Goal: Information Seeking & Learning: Check status

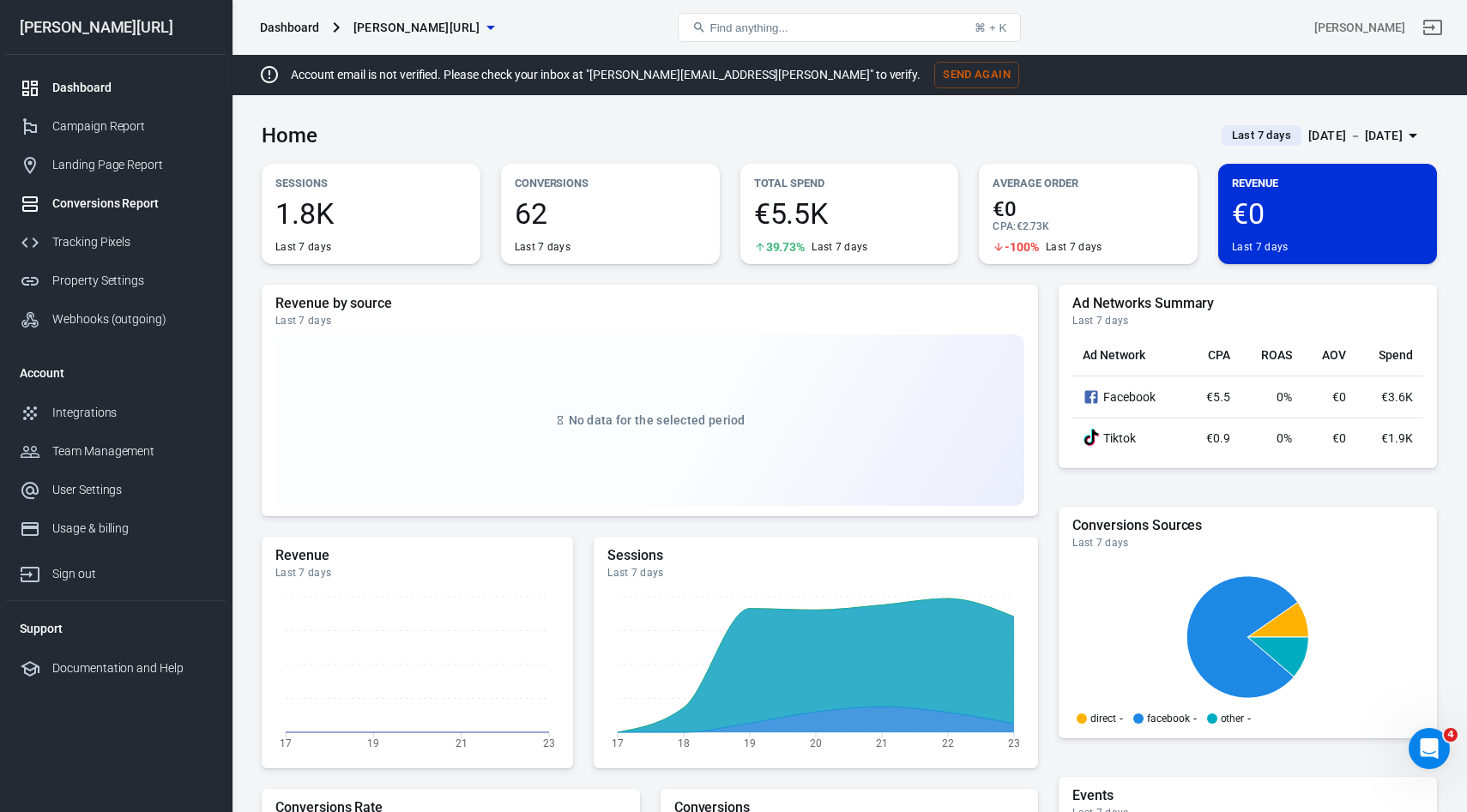
click at [101, 197] on div "Conversions Report" at bounding box center [132, 203] width 159 height 18
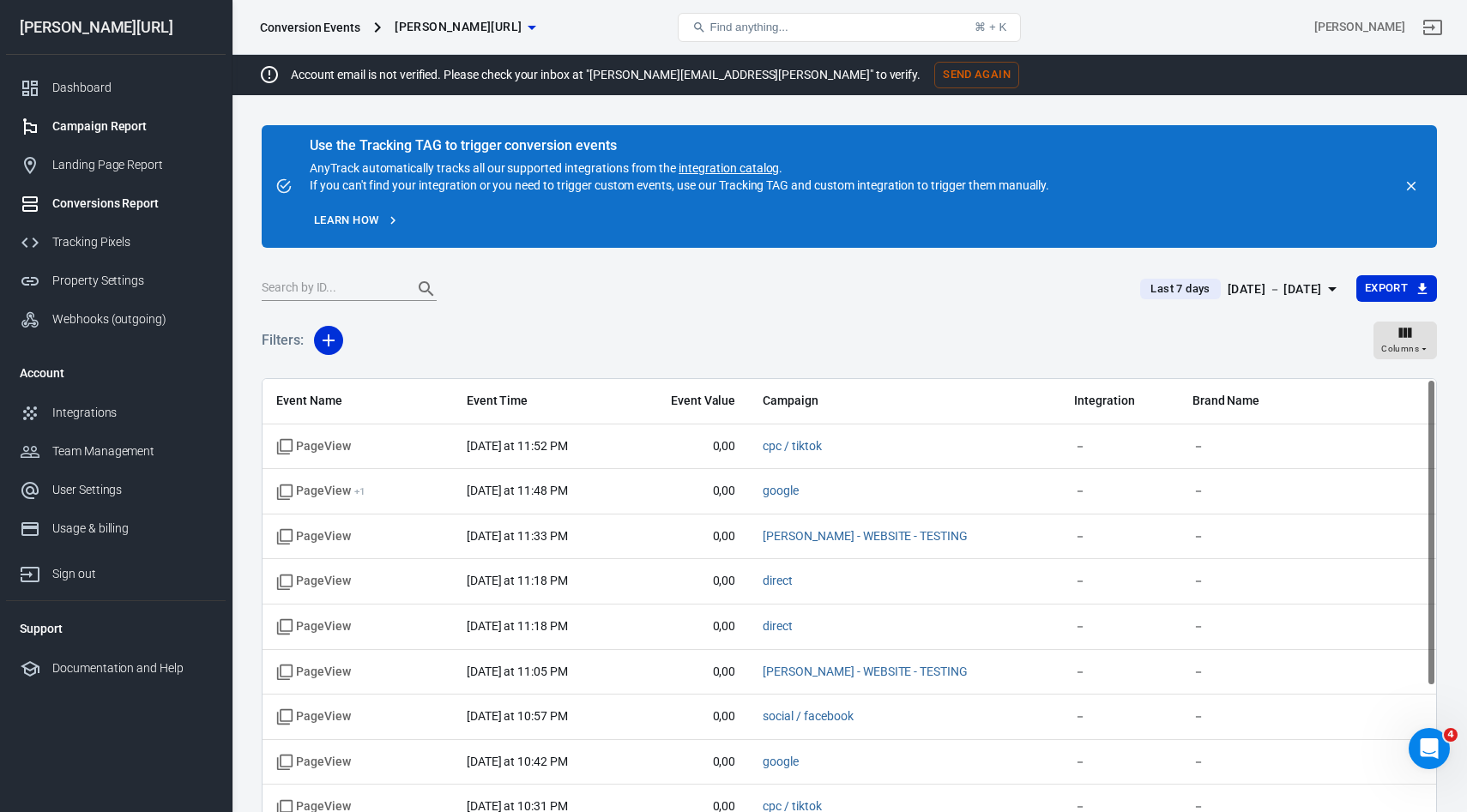
click at [89, 122] on div "Campaign Report" at bounding box center [132, 126] width 159 height 18
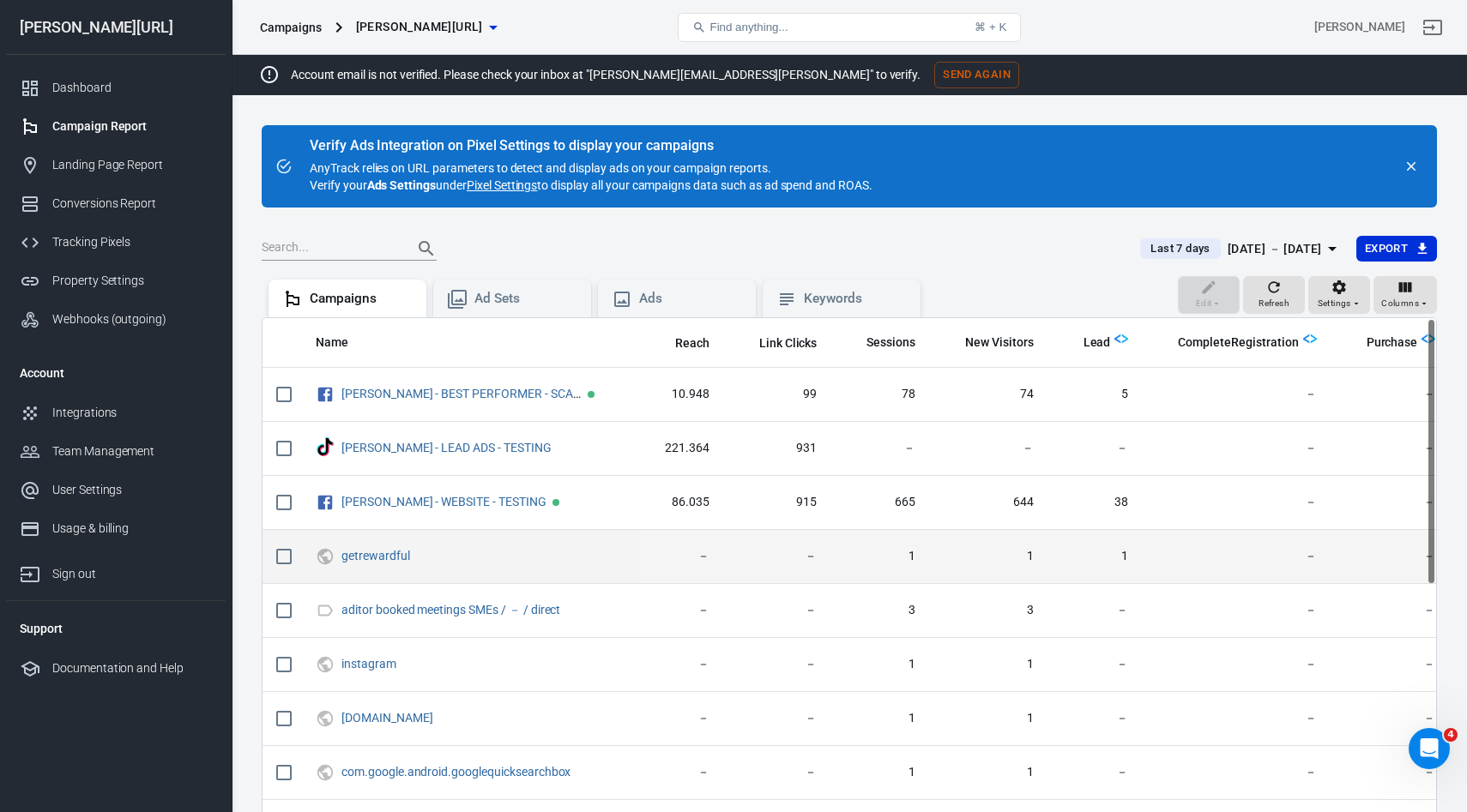
scroll to position [0, 106]
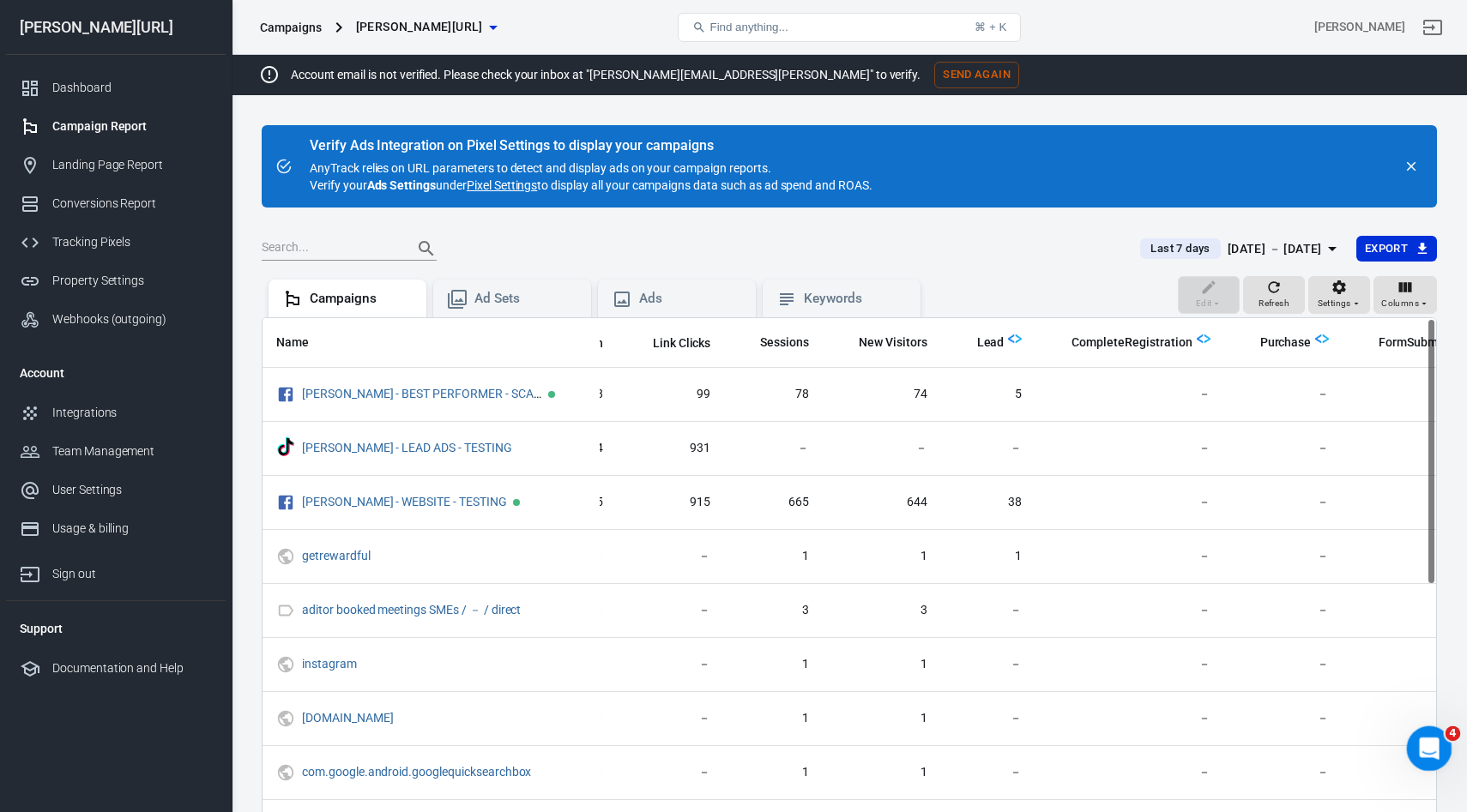
click at [1422, 742] on icon "Open Intercom Messenger" at bounding box center [1427, 747] width 28 height 28
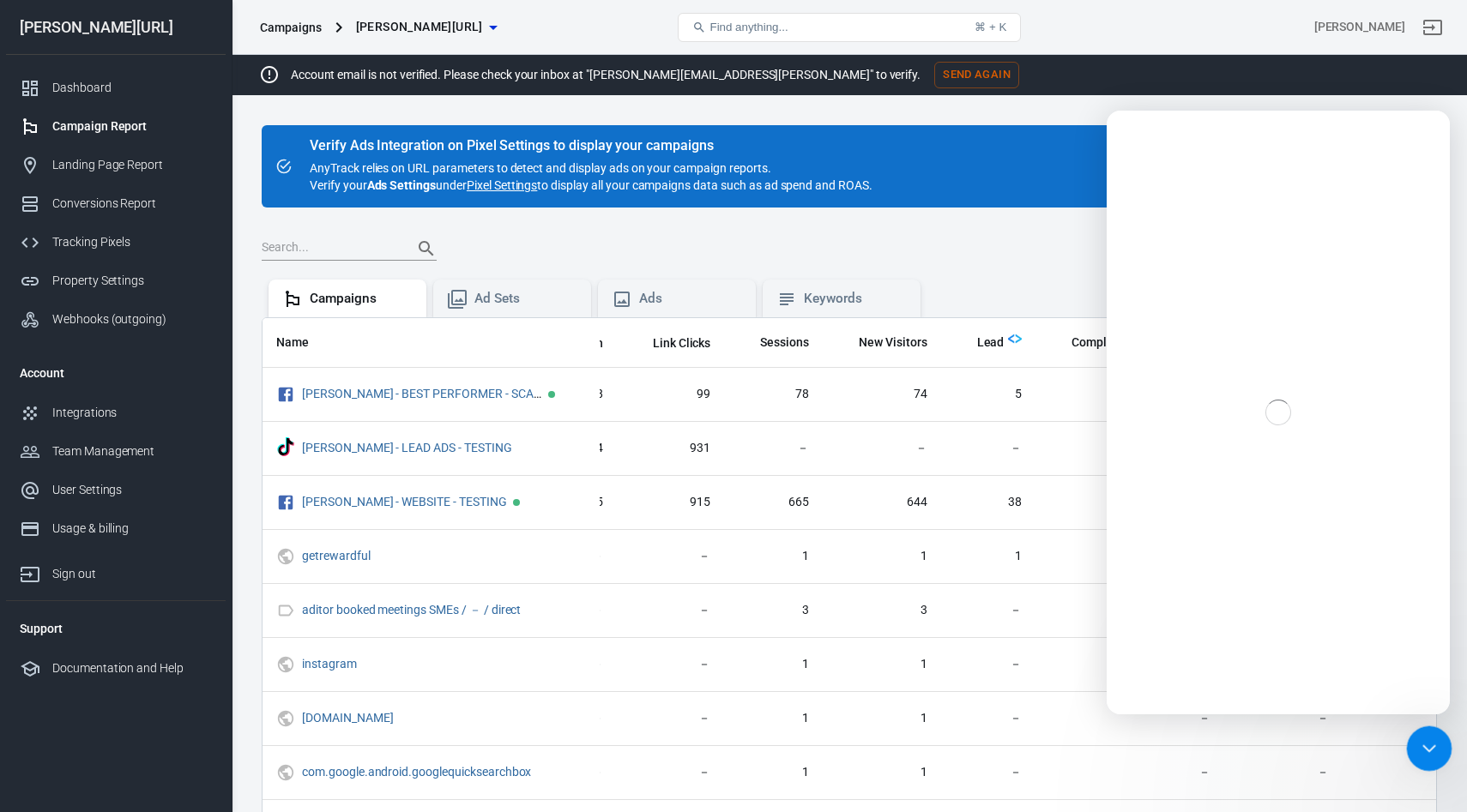
scroll to position [0, 0]
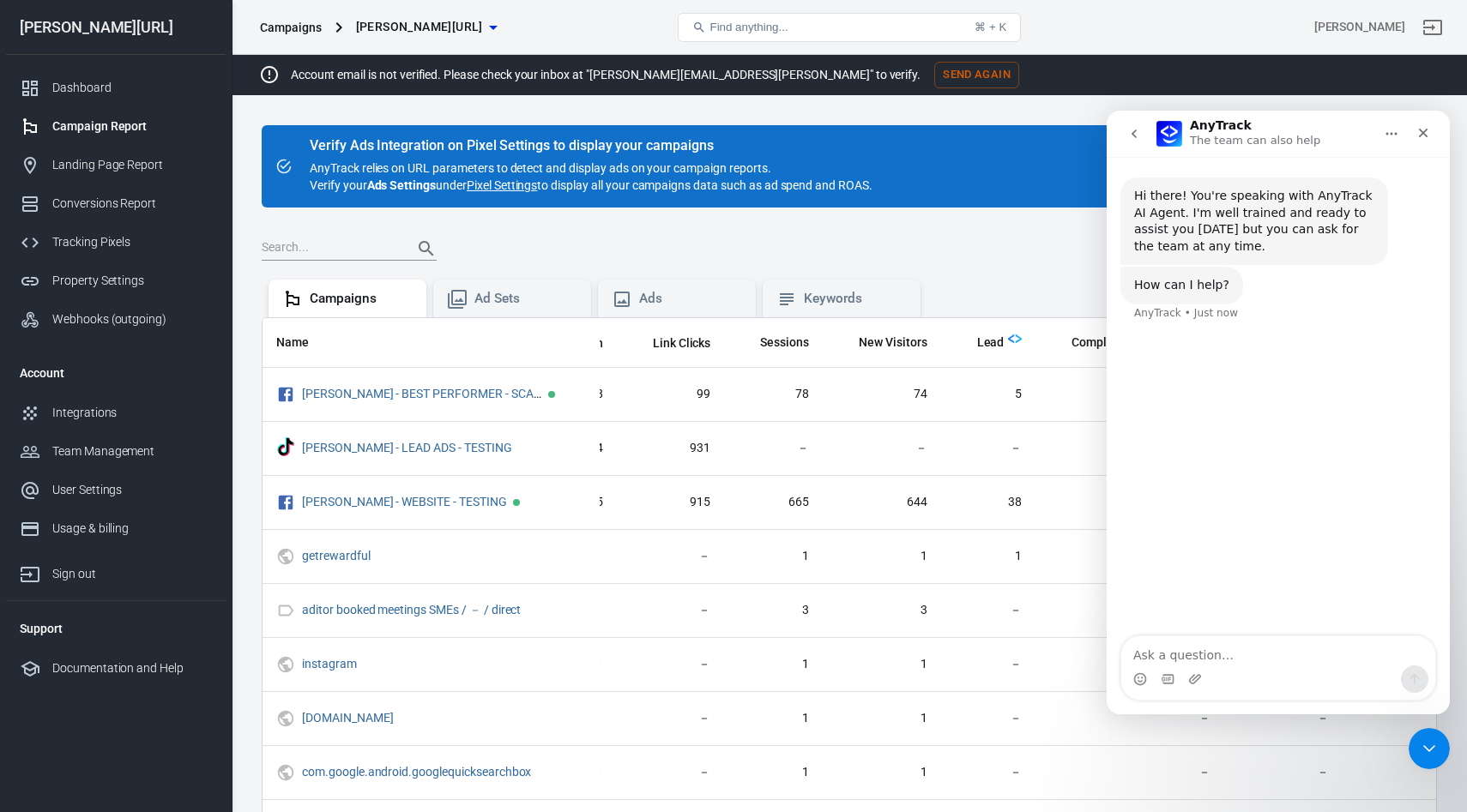
click at [1134, 128] on icon "go back" at bounding box center [1134, 134] width 14 height 14
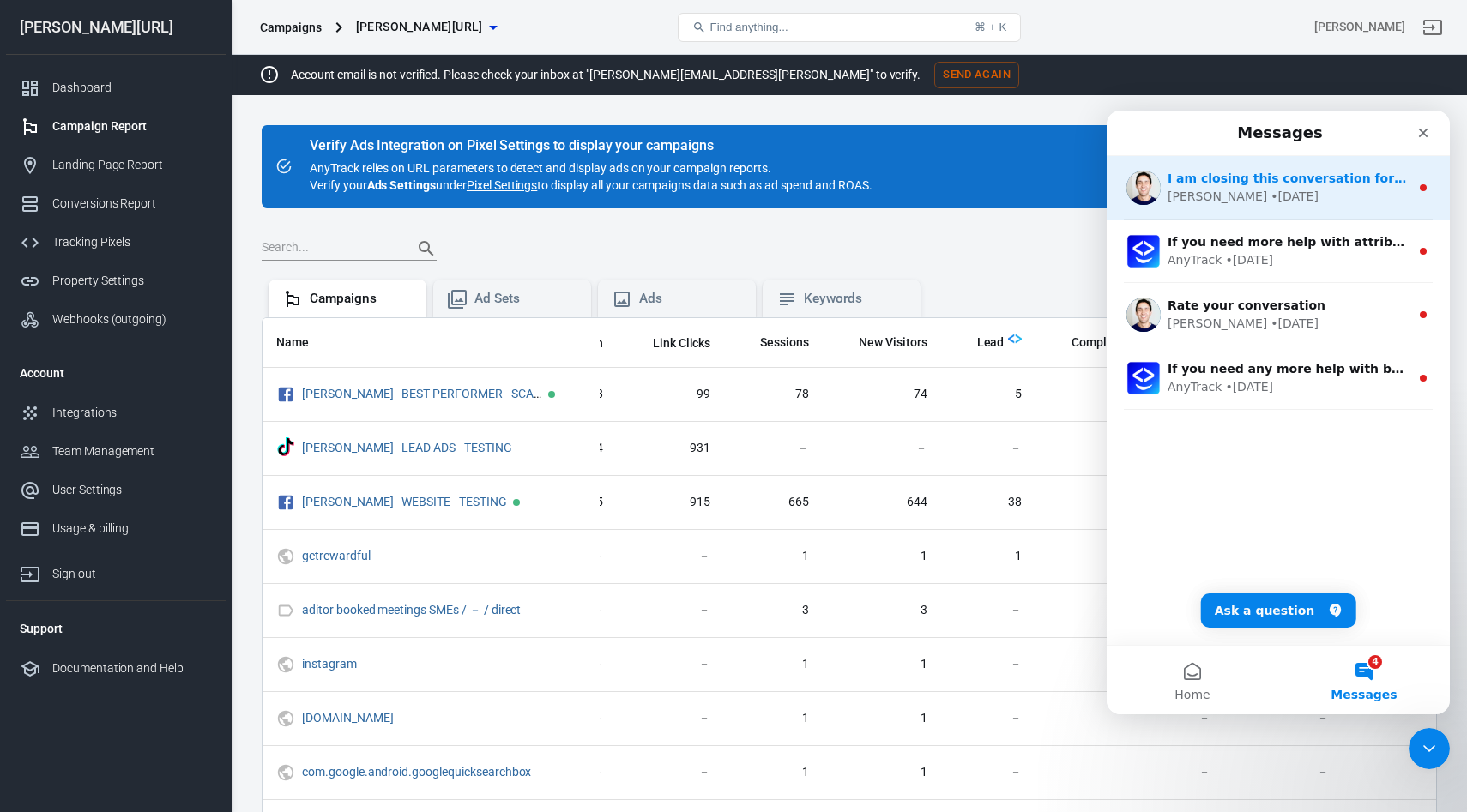
click at [1279, 195] on div "[PERSON_NAME] • [DATE]" at bounding box center [1288, 196] width 242 height 18
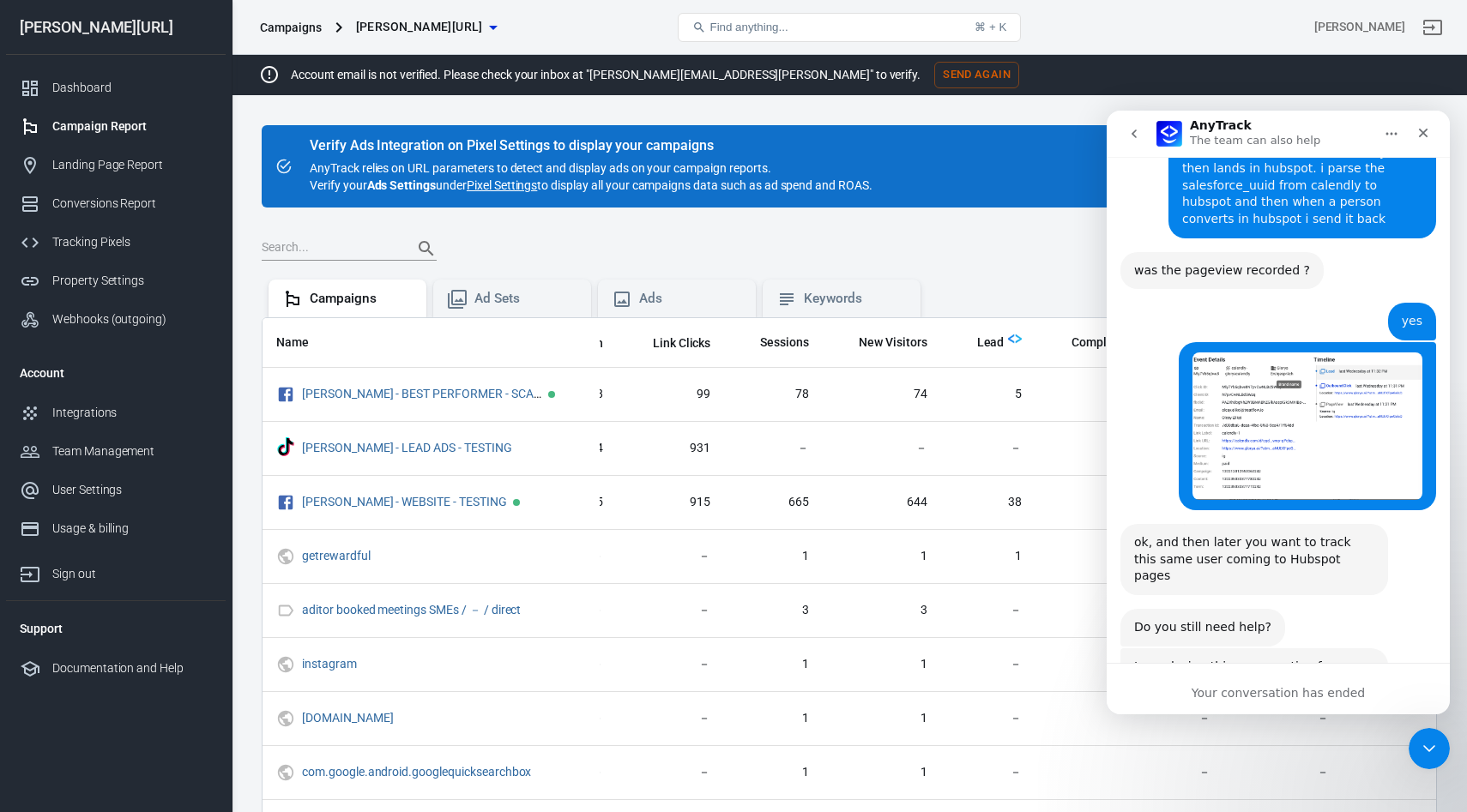
scroll to position [2161, 0]
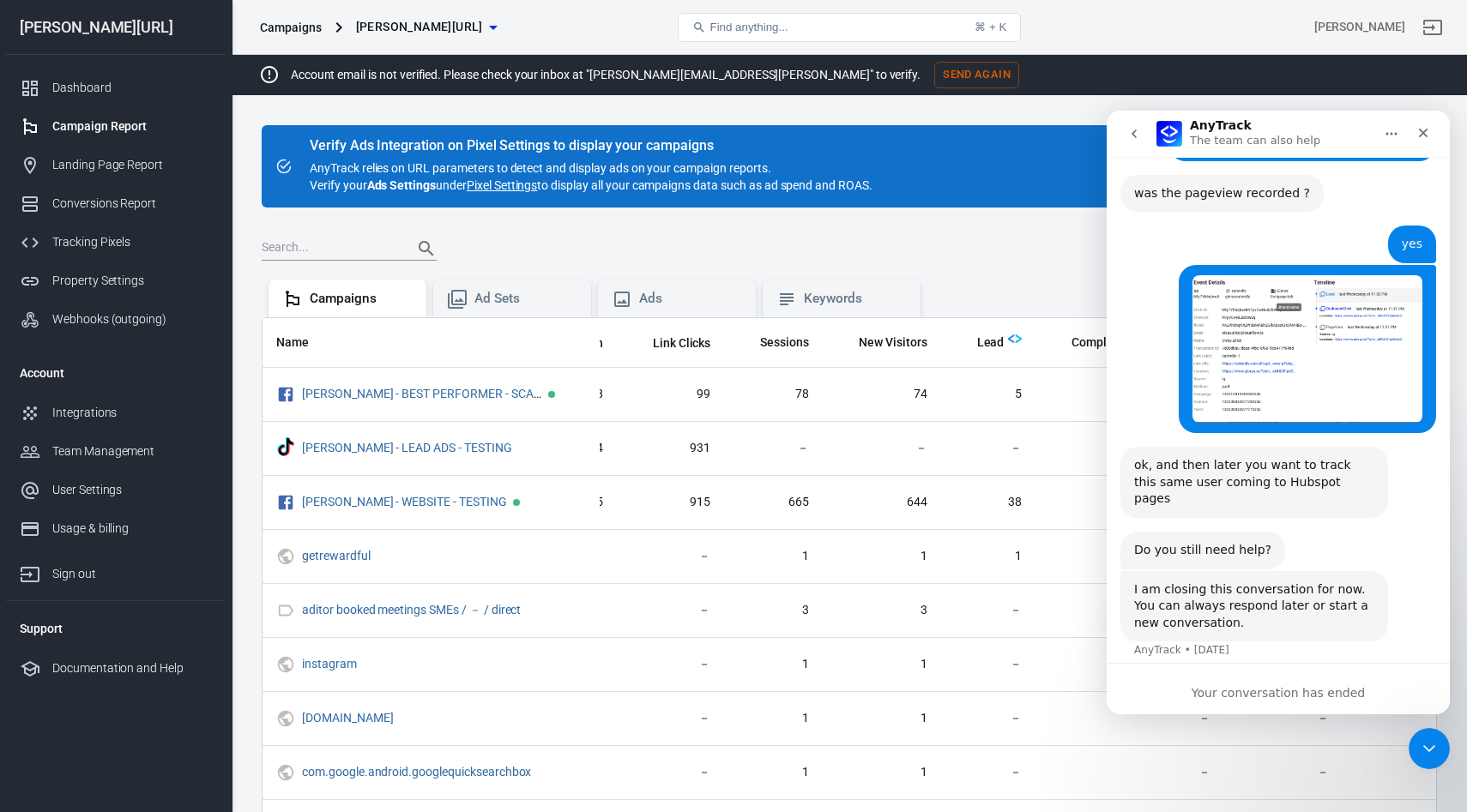
click at [1138, 134] on icon "go back" at bounding box center [1134, 134] width 14 height 14
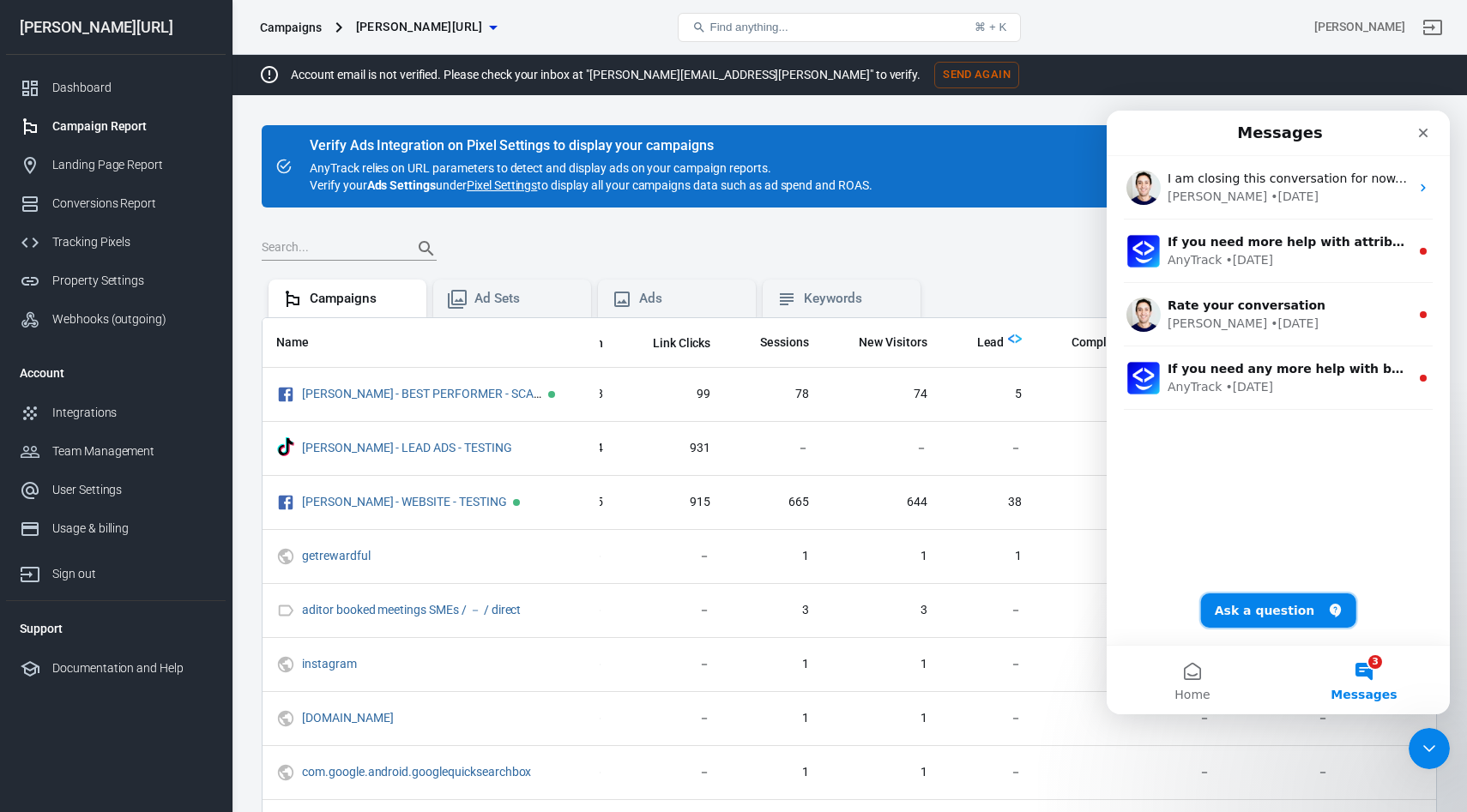
click at [1263, 607] on button "Ask a question" at bounding box center [1279, 610] width 156 height 34
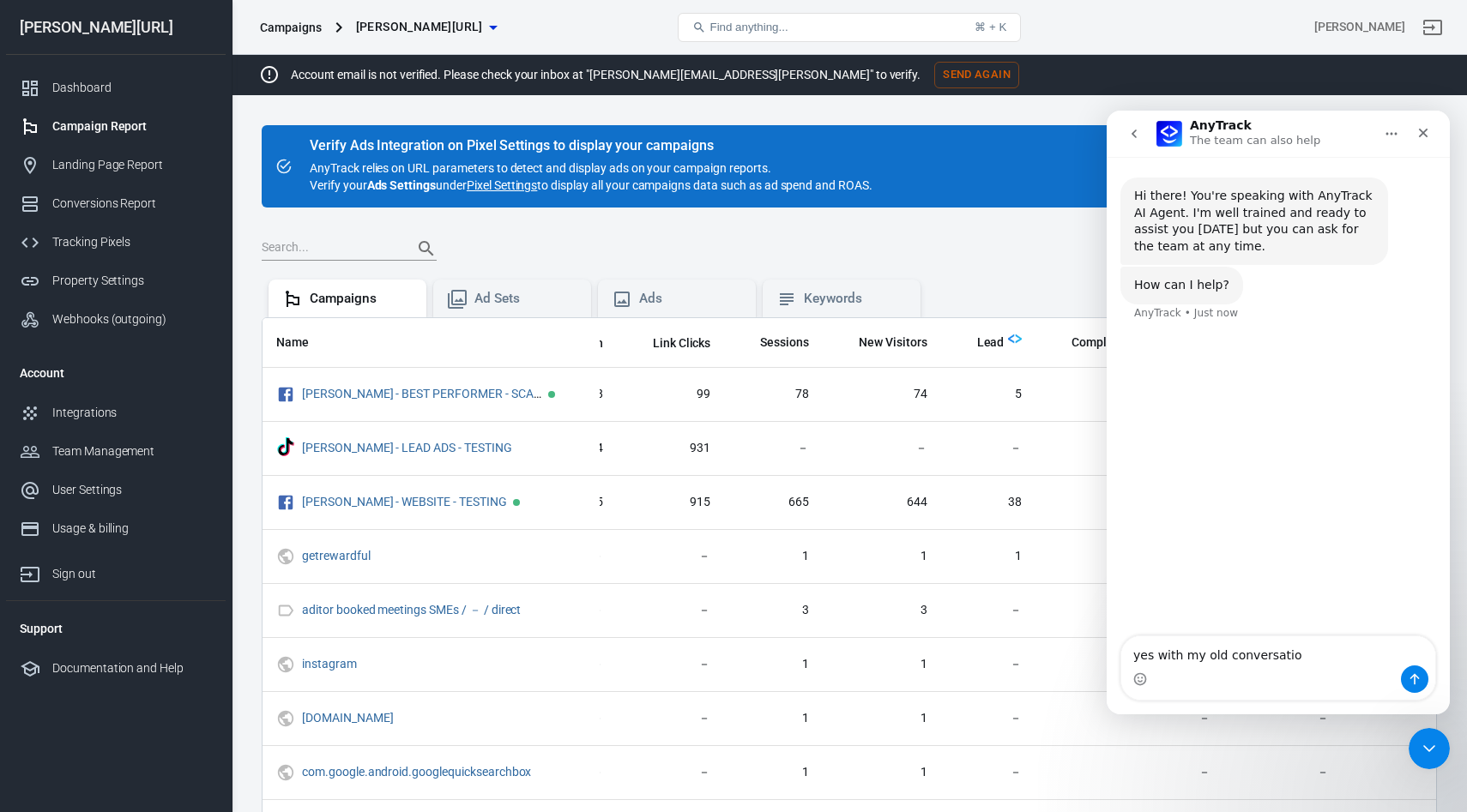
type textarea "yes with my old conversation"
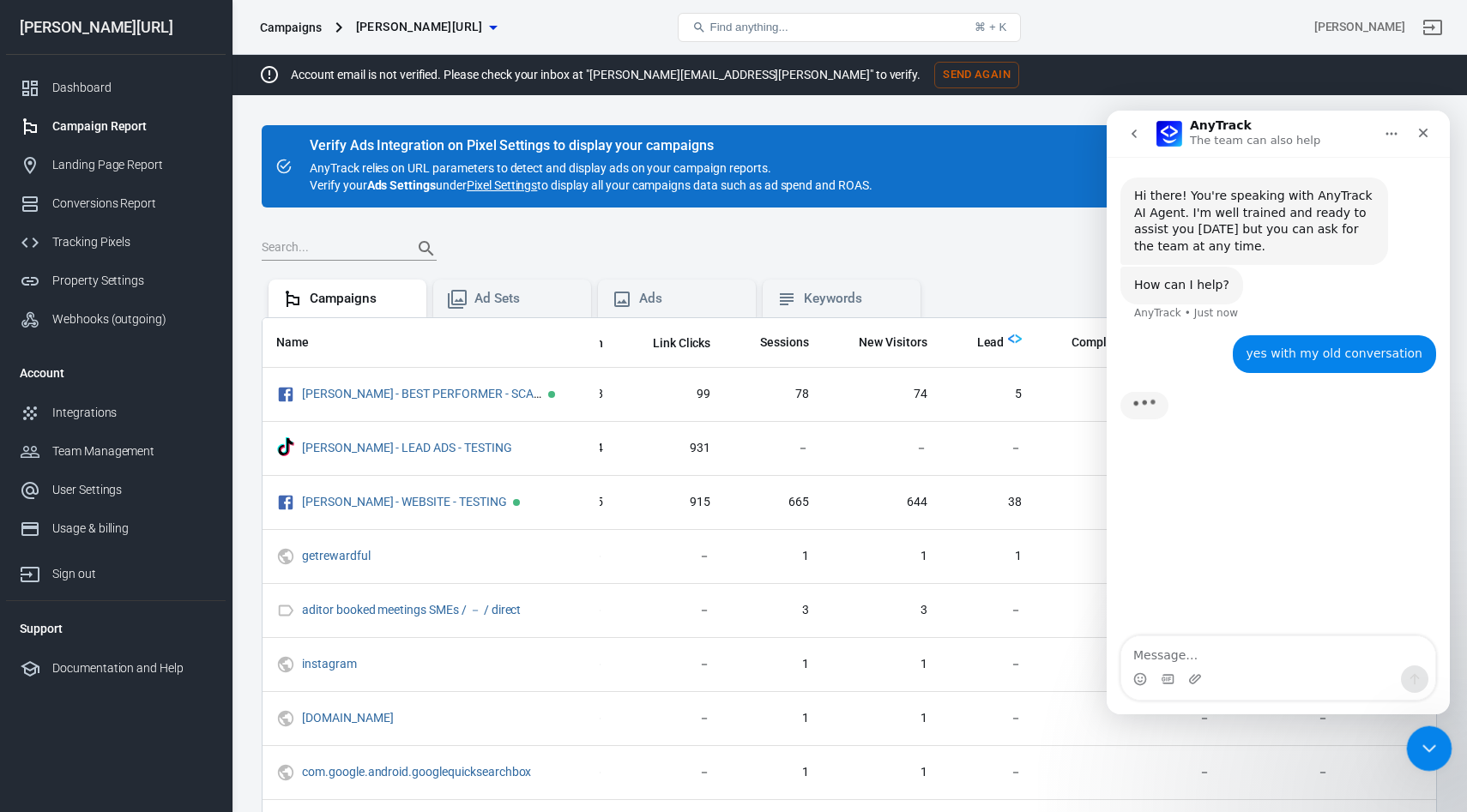
click at [1421, 740] on icon "Close Intercom Messenger" at bounding box center [1426, 746] width 20 height 20
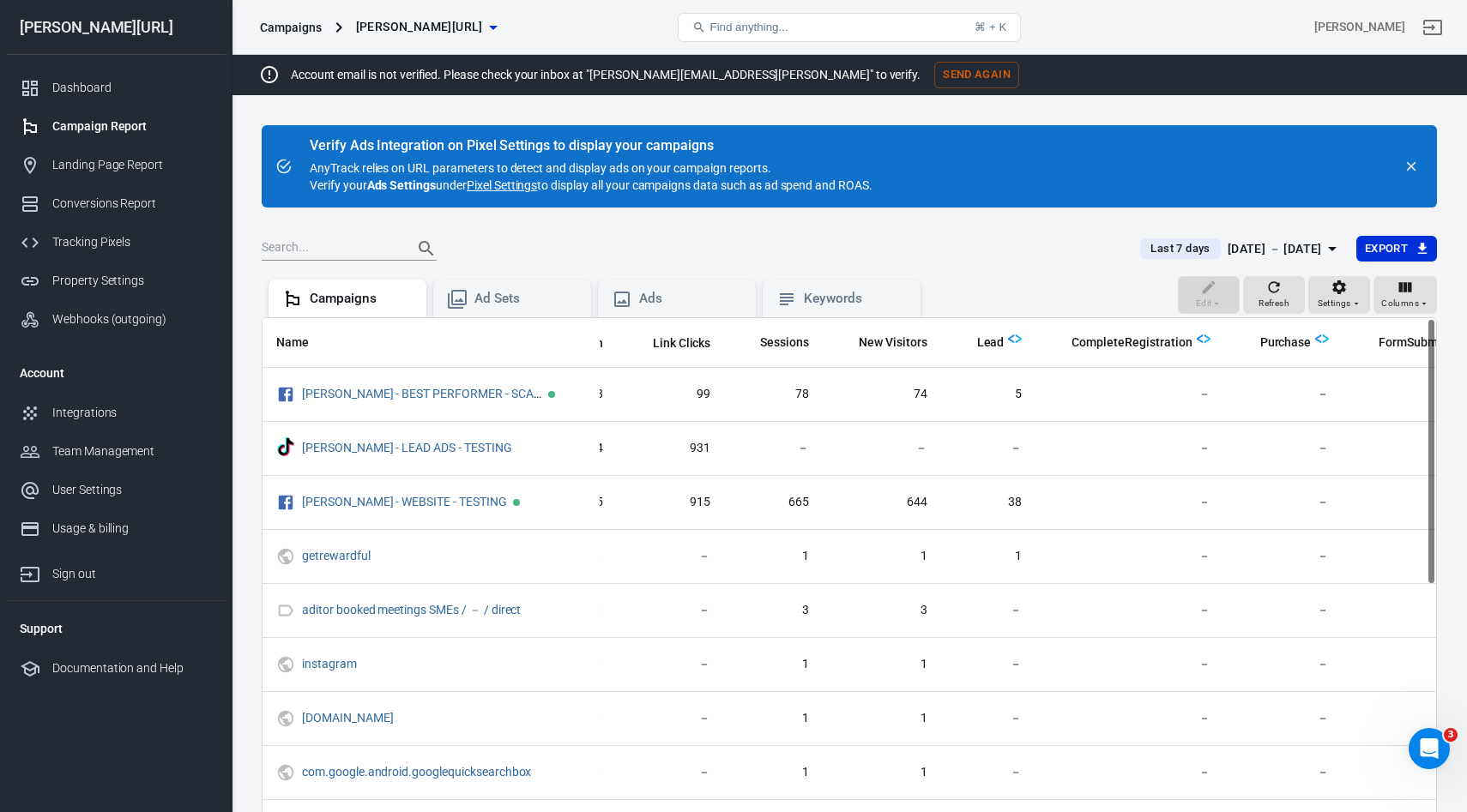
scroll to position [165, 0]
click at [1426, 760] on div "Open Intercom Messenger" at bounding box center [1427, 747] width 57 height 57
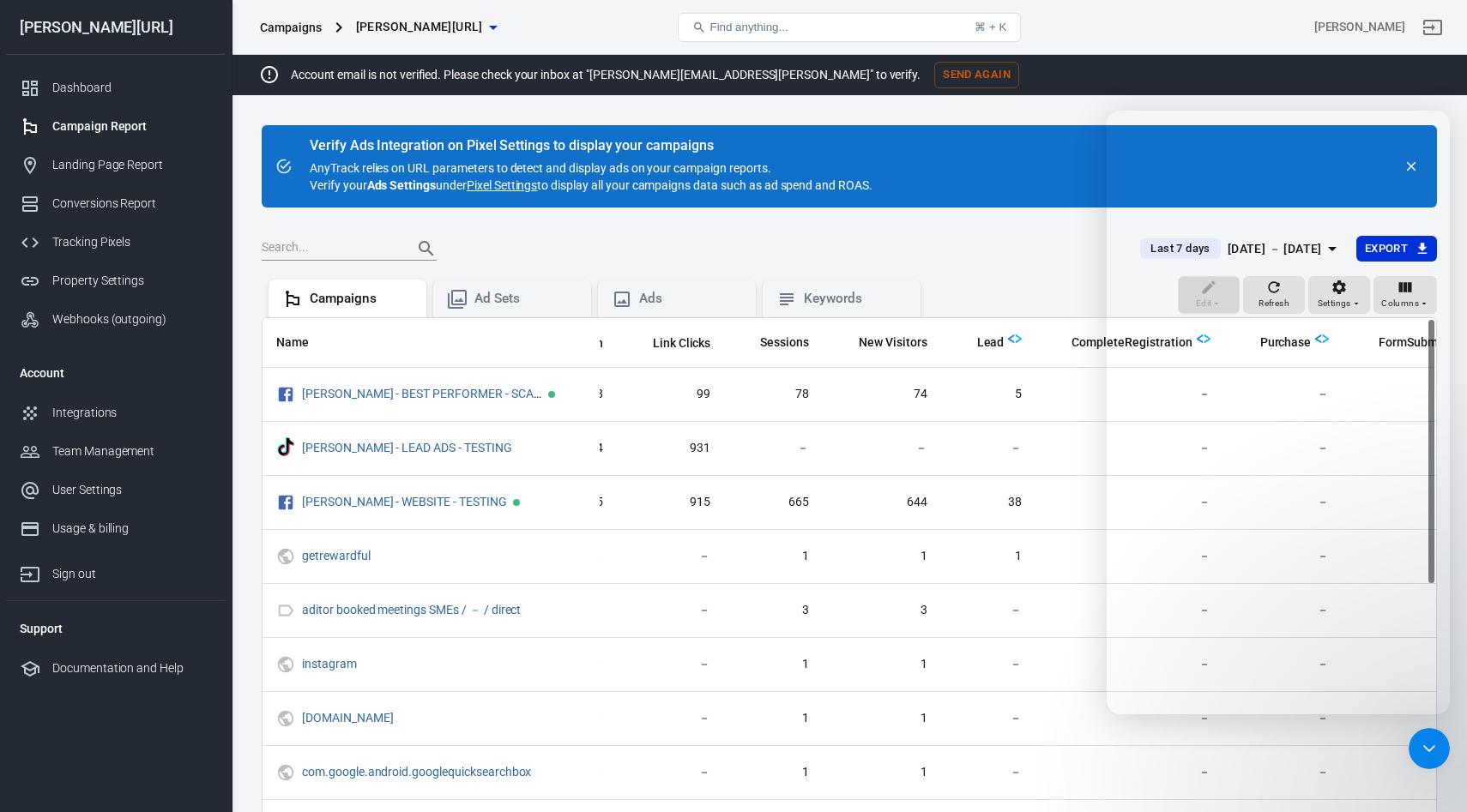
scroll to position [3, 0]
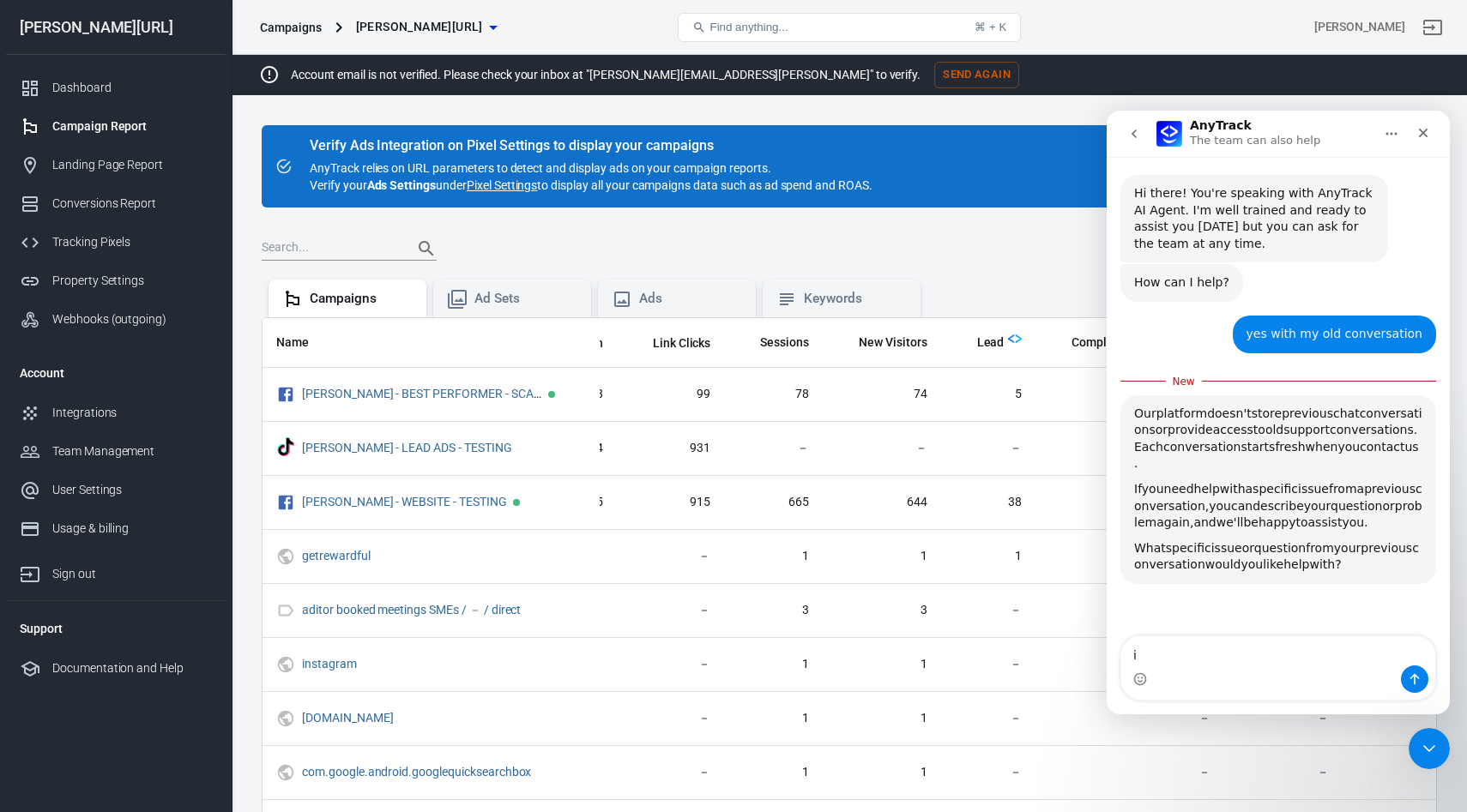
type textarea "i"
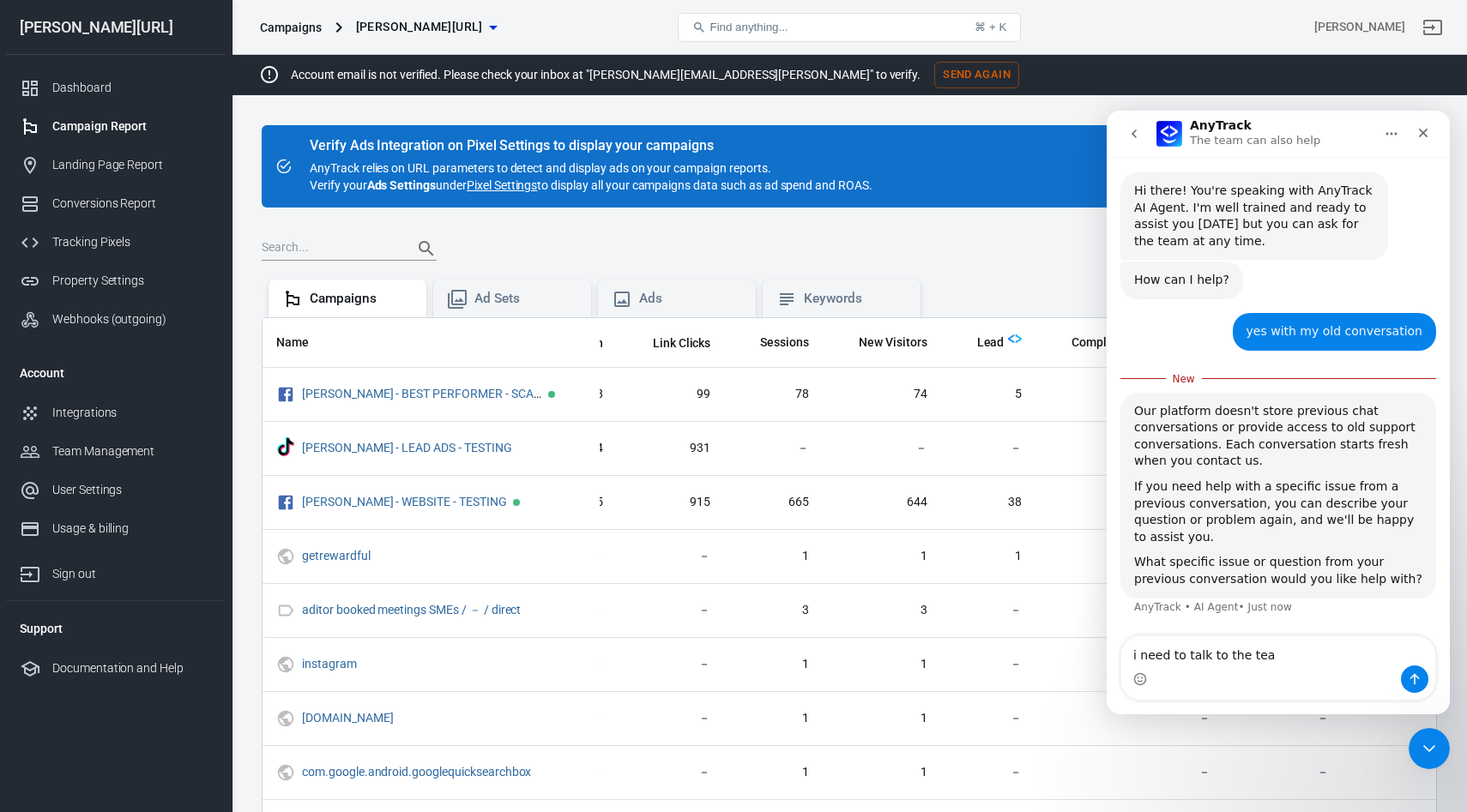
type textarea "i need to talk to the team"
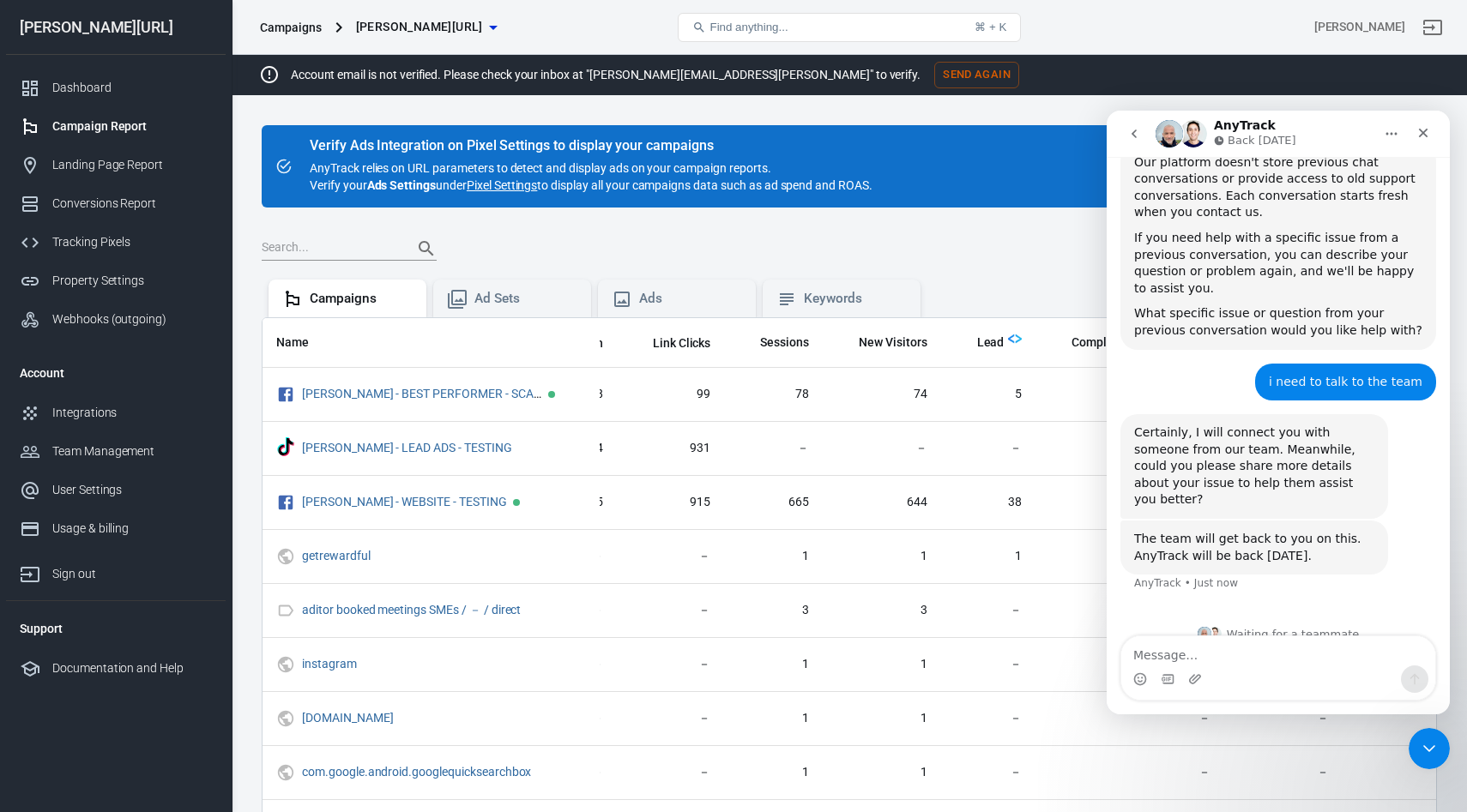
scroll to position [231, 0]
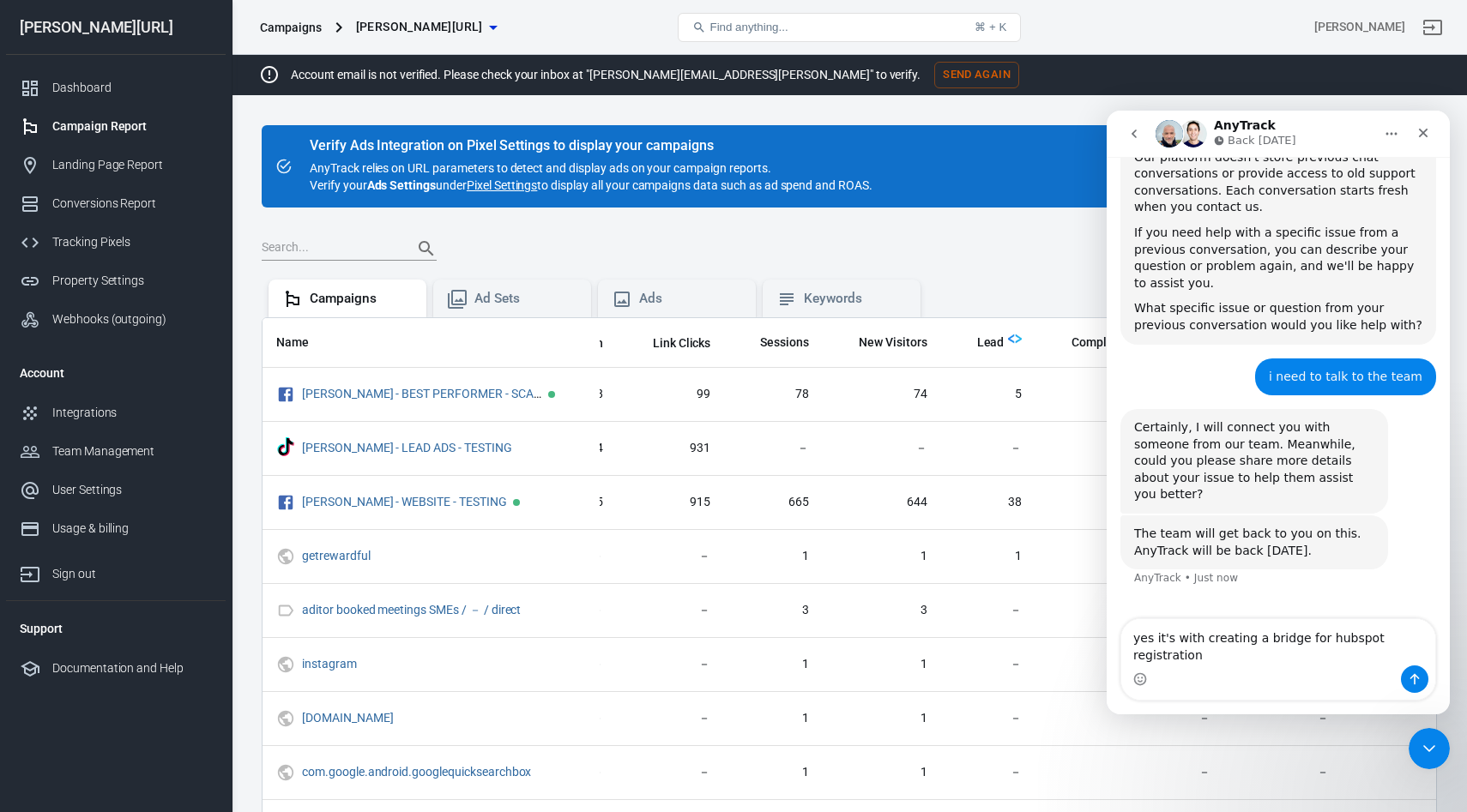
type textarea "yes it's with creating a bridge for hubspot registrations"
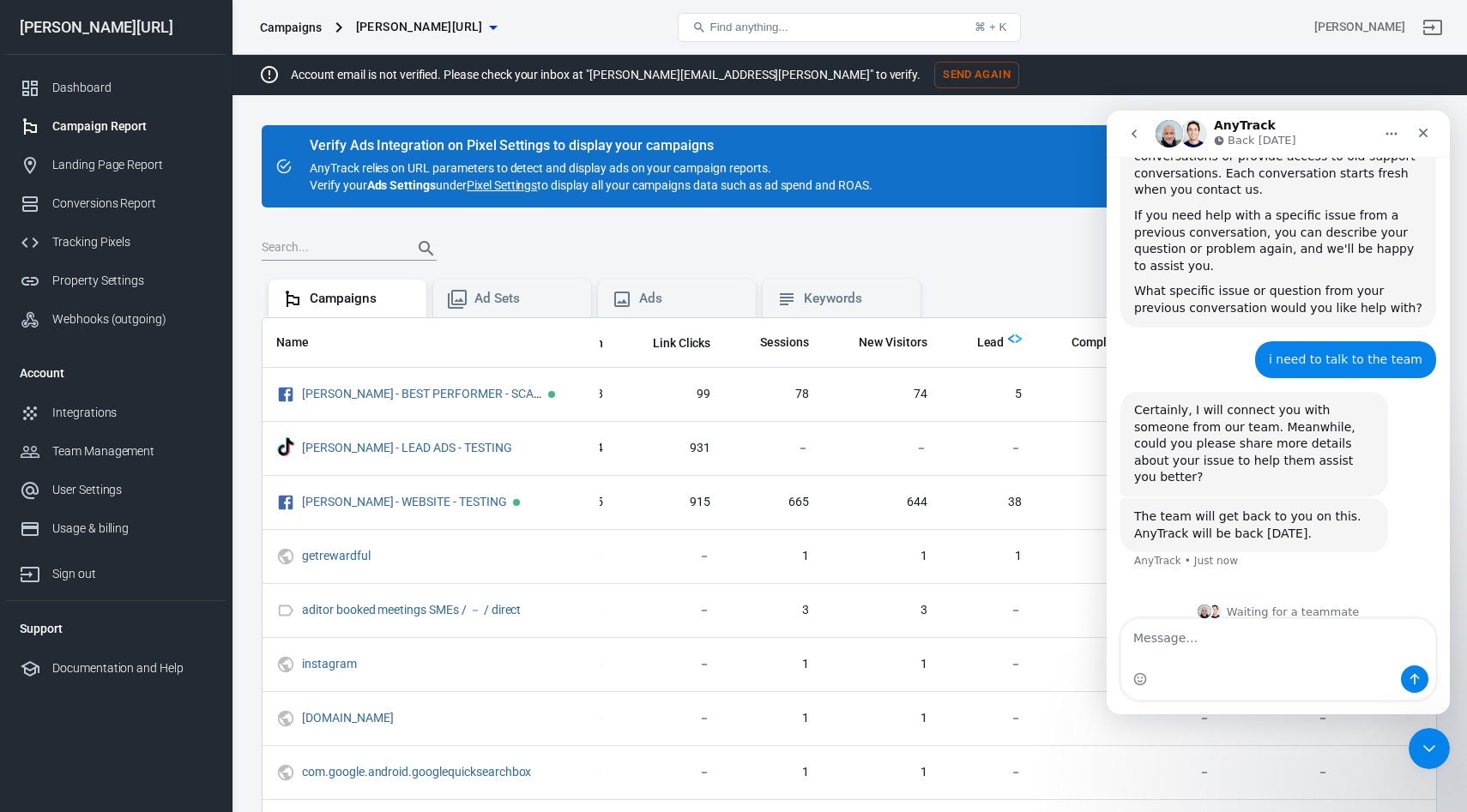
scroll to position [299, 0]
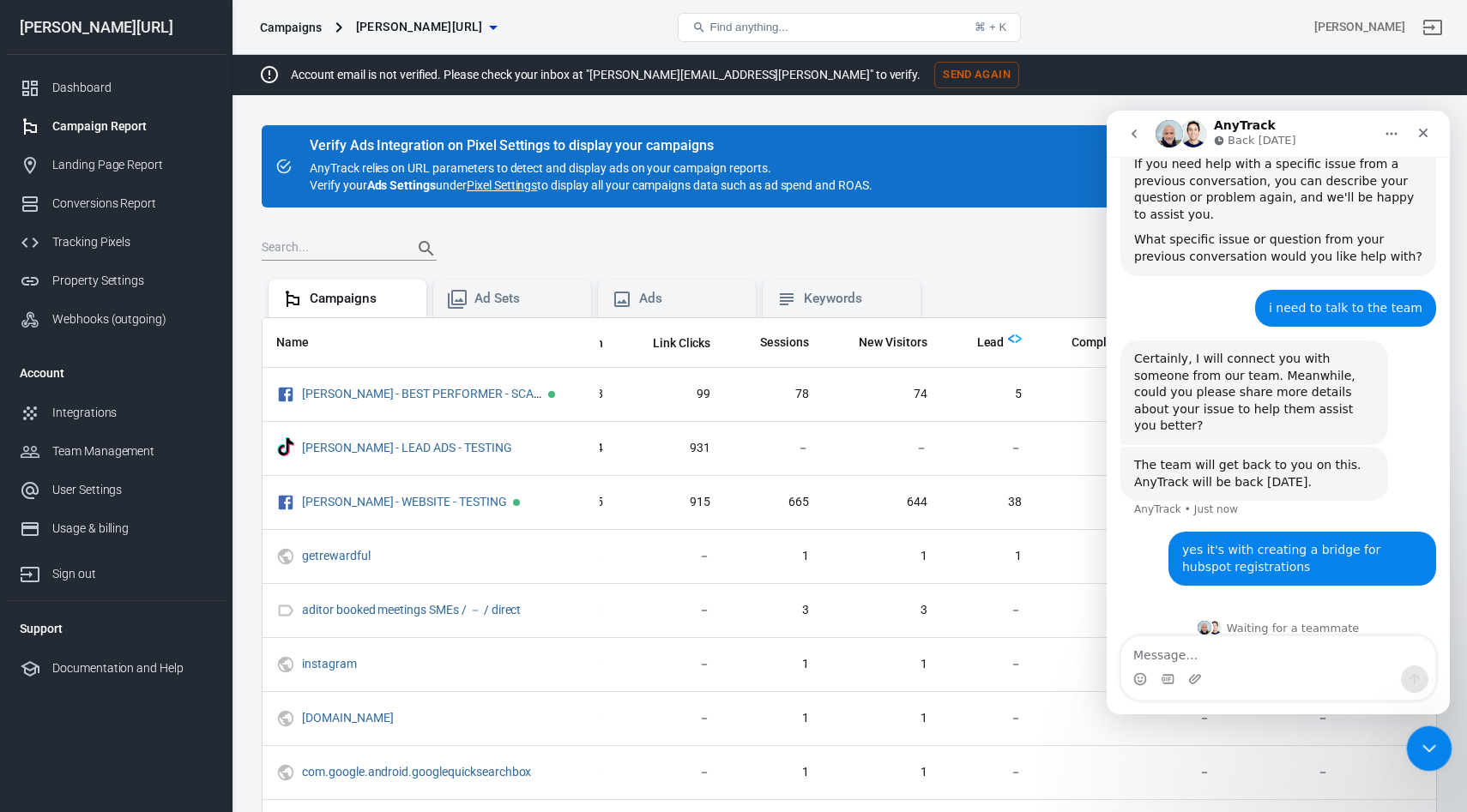
click at [1442, 726] on div "Close Intercom Messenger" at bounding box center [1426, 746] width 42 height 42
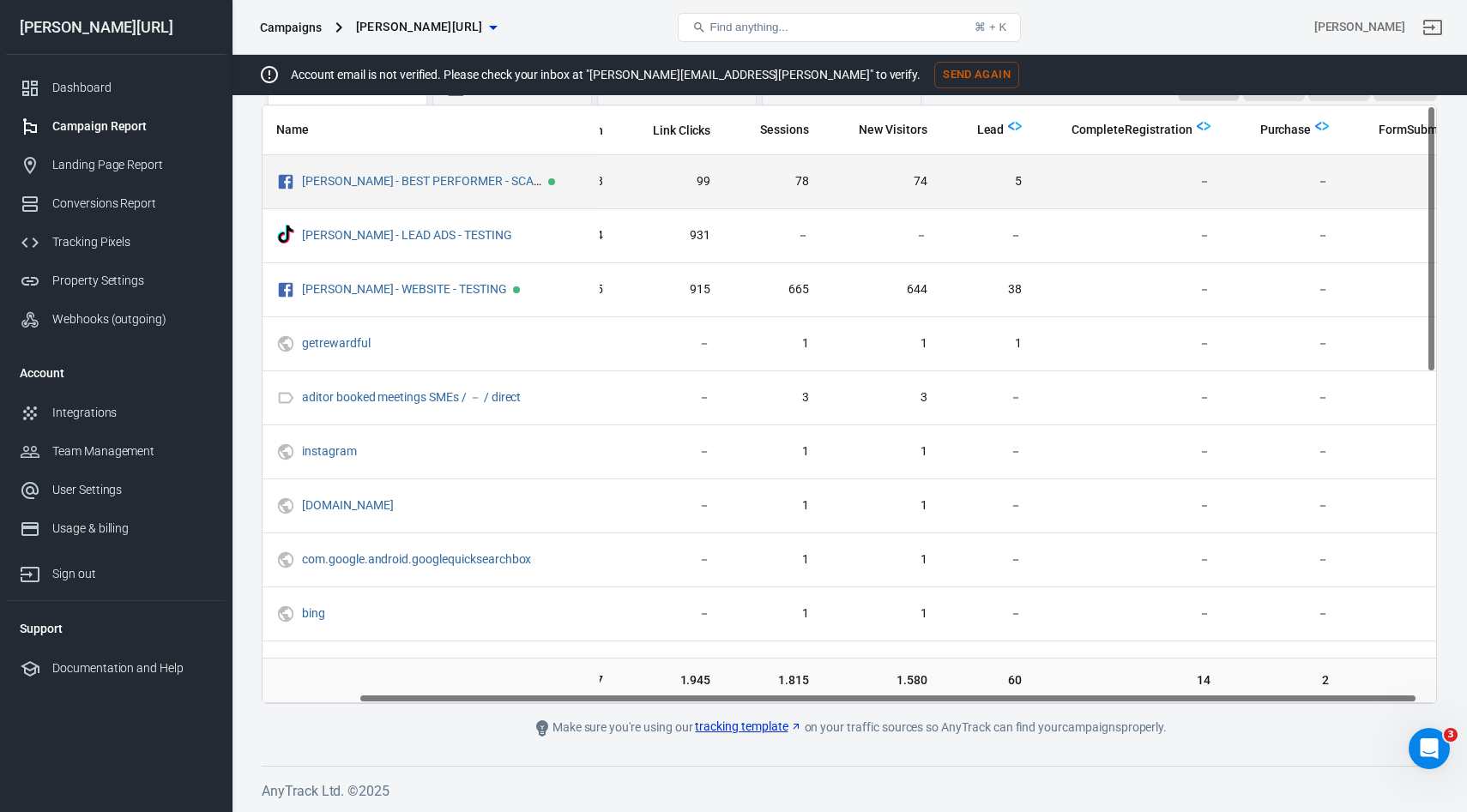
scroll to position [0, 0]
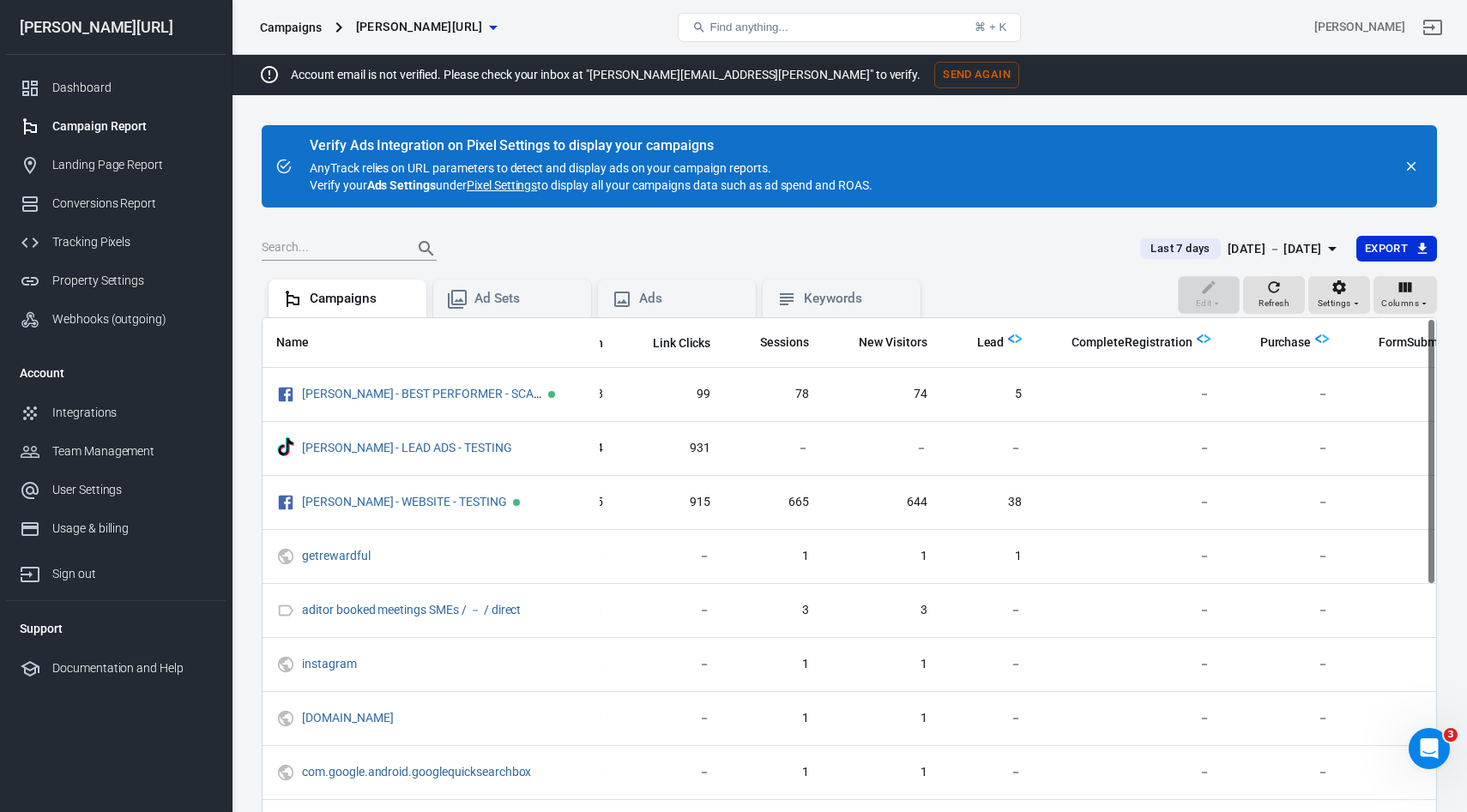
click at [1235, 250] on div "[DATE] － [DATE]" at bounding box center [1275, 249] width 95 height 21
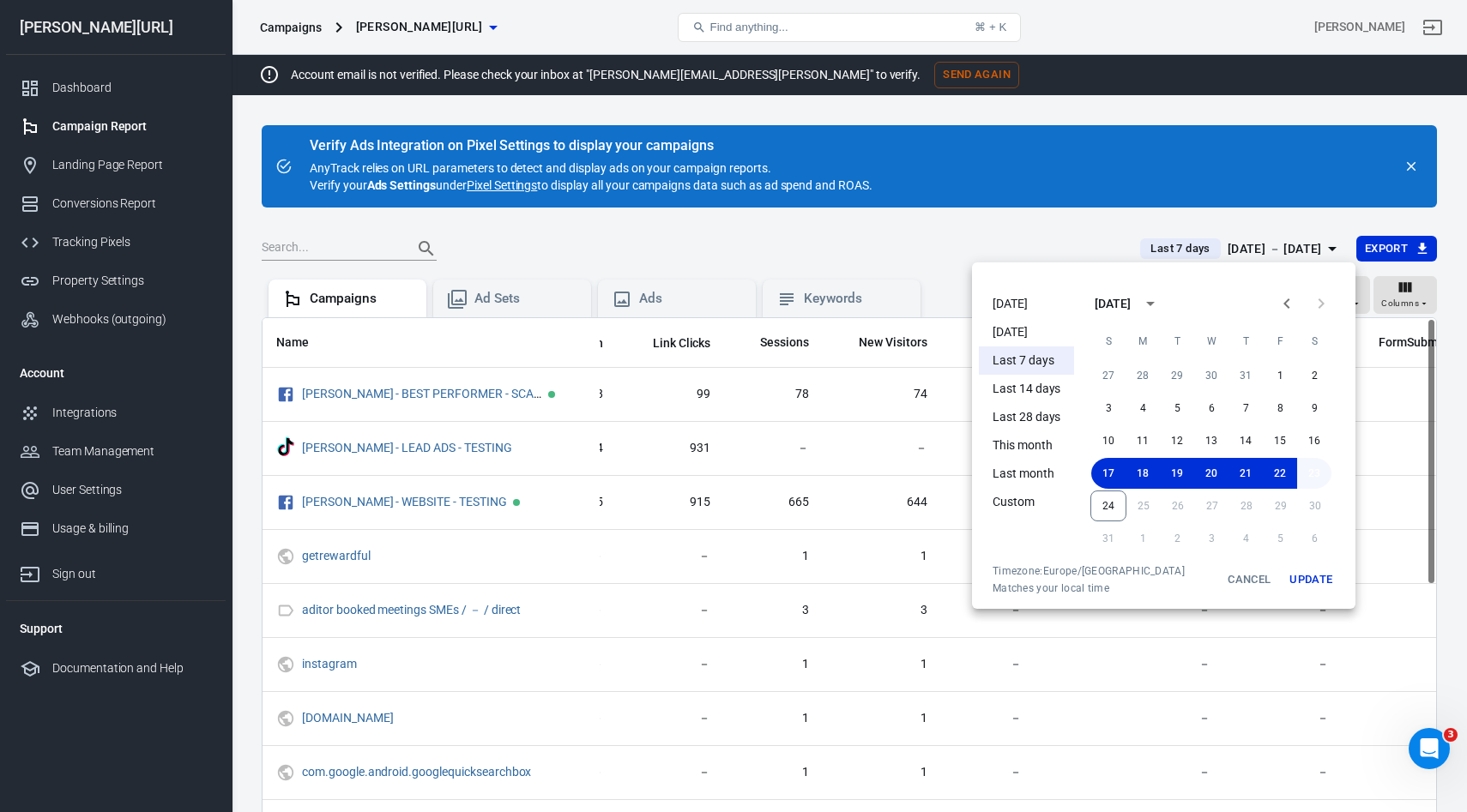
click at [1307, 479] on button "23" at bounding box center [1314, 473] width 35 height 31
click at [1312, 582] on button "Update" at bounding box center [1311, 579] width 55 height 31
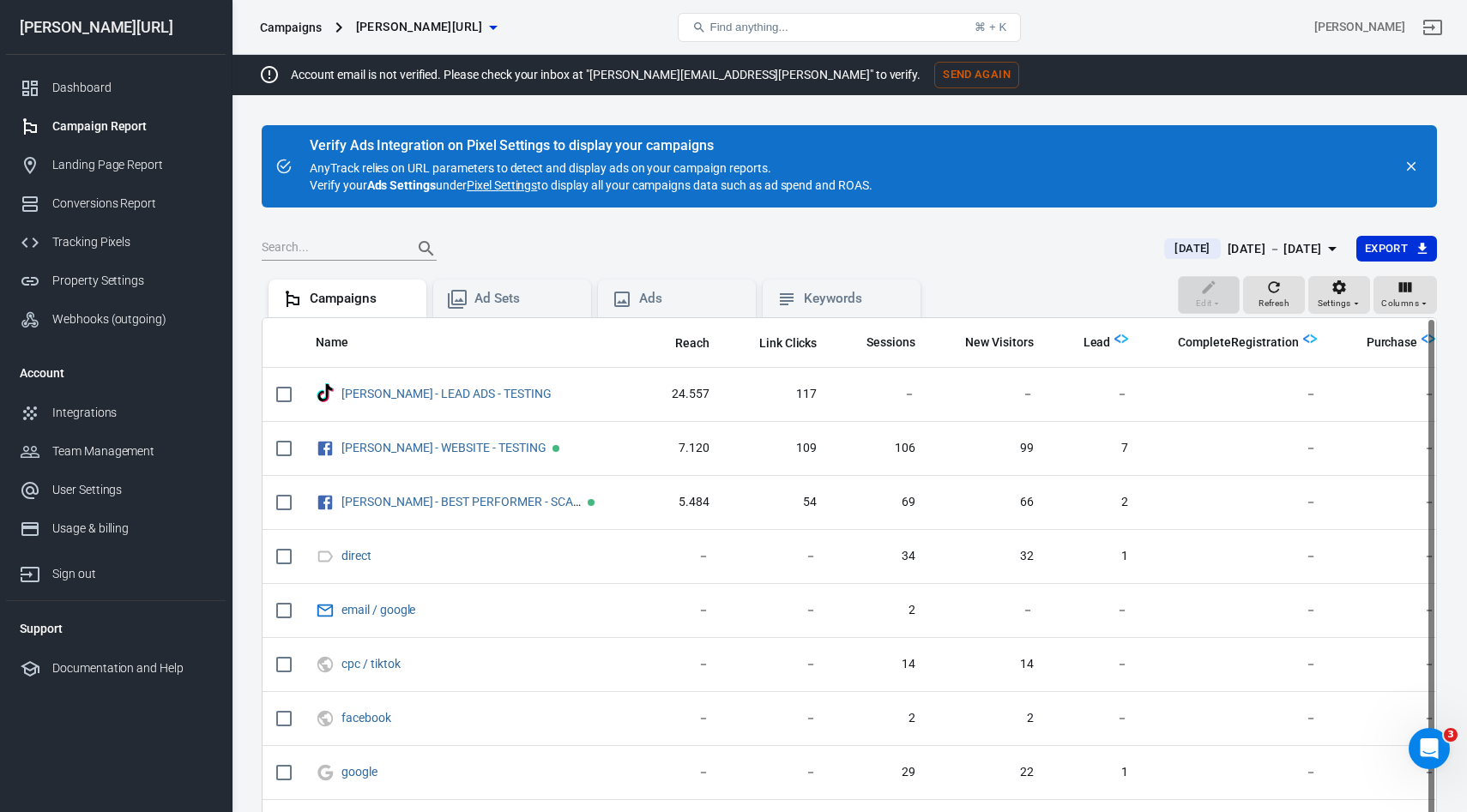
click at [1259, 255] on div "[DATE] － [DATE]" at bounding box center [1275, 249] width 95 height 21
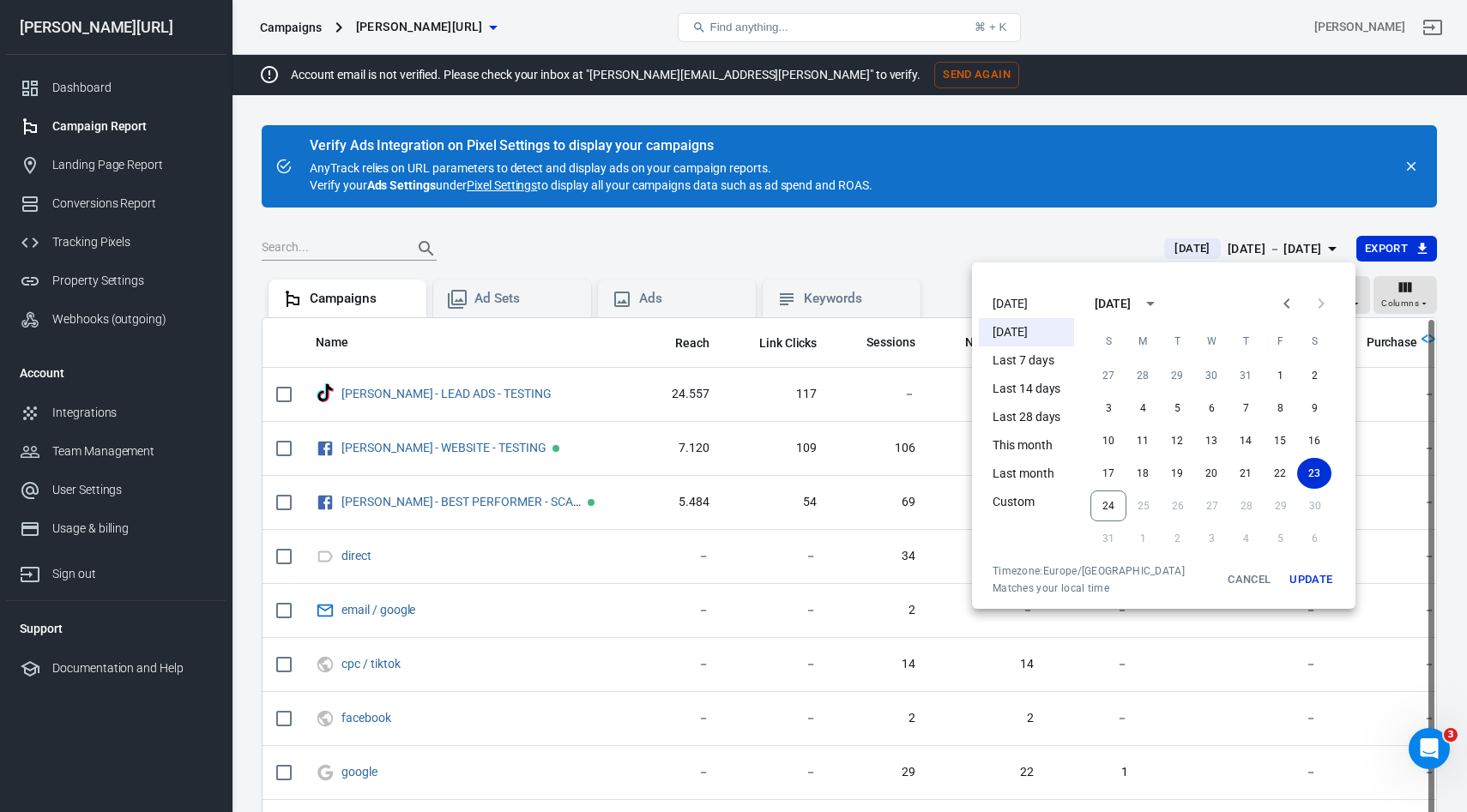
click at [1290, 152] on div at bounding box center [734, 406] width 1467 height 812
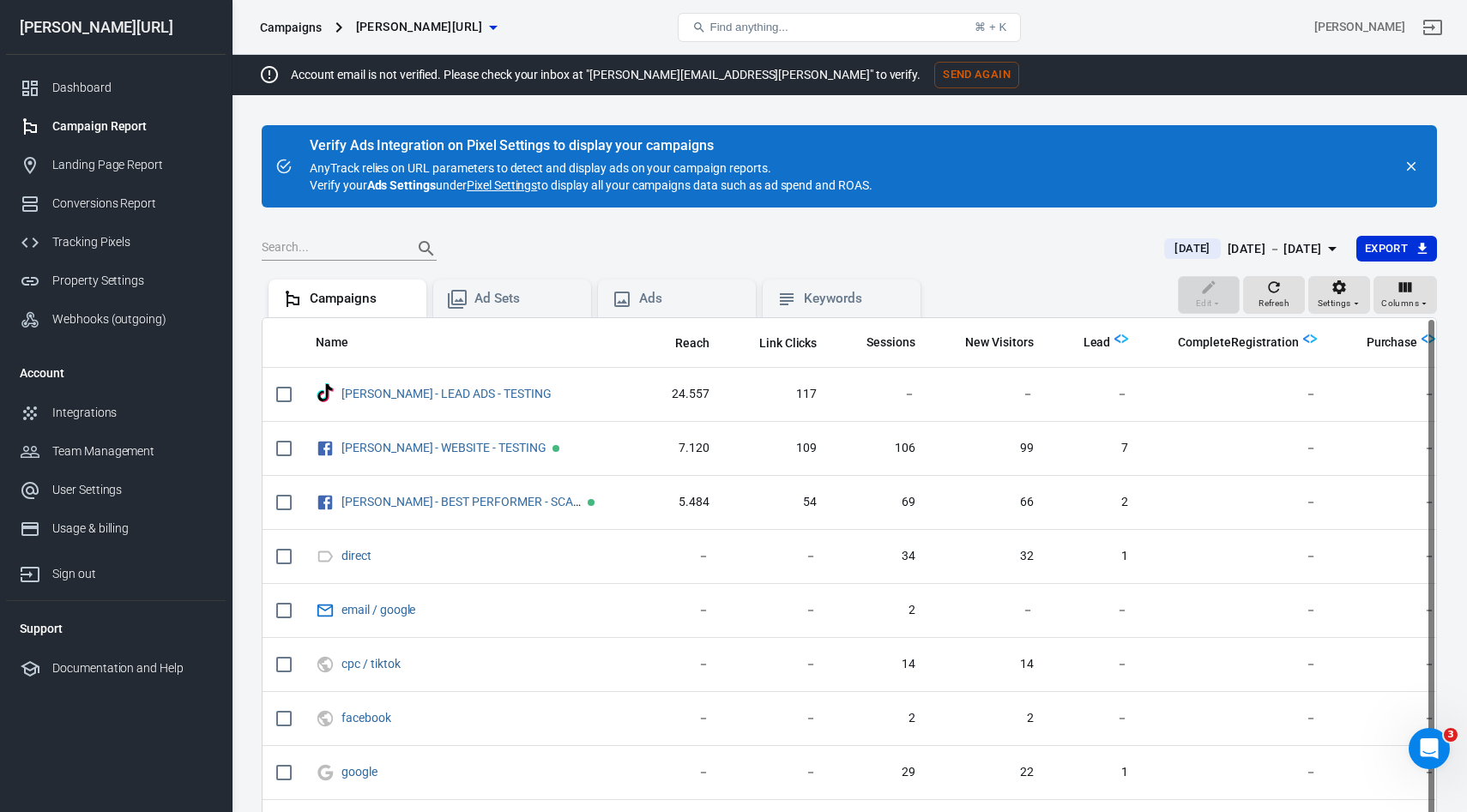
click at [65, 119] on div "Campaign Report" at bounding box center [132, 126] width 159 height 18
click at [76, 89] on div "Dashboard" at bounding box center [132, 88] width 159 height 18
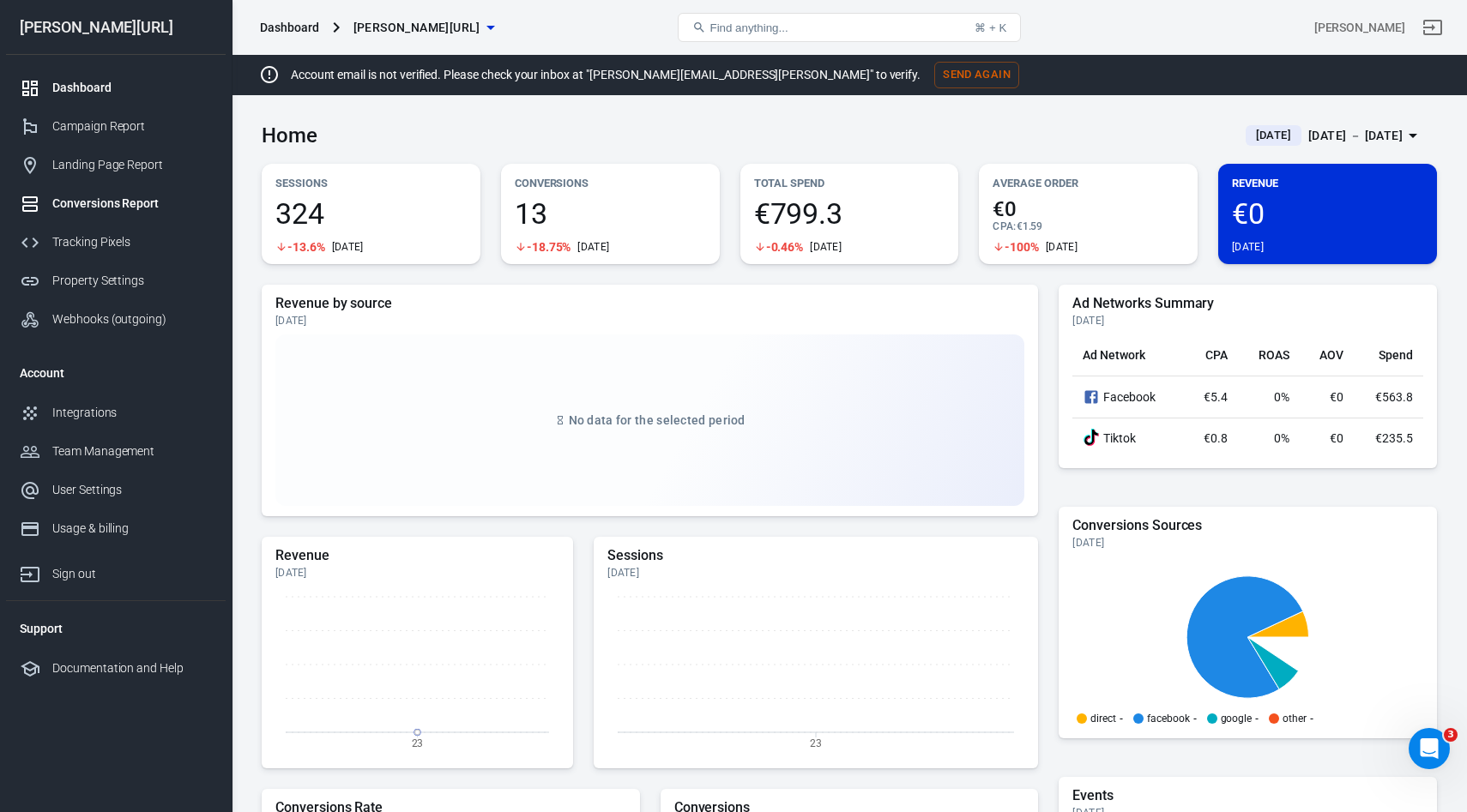
click at [99, 210] on div "Conversions Report" at bounding box center [132, 203] width 159 height 18
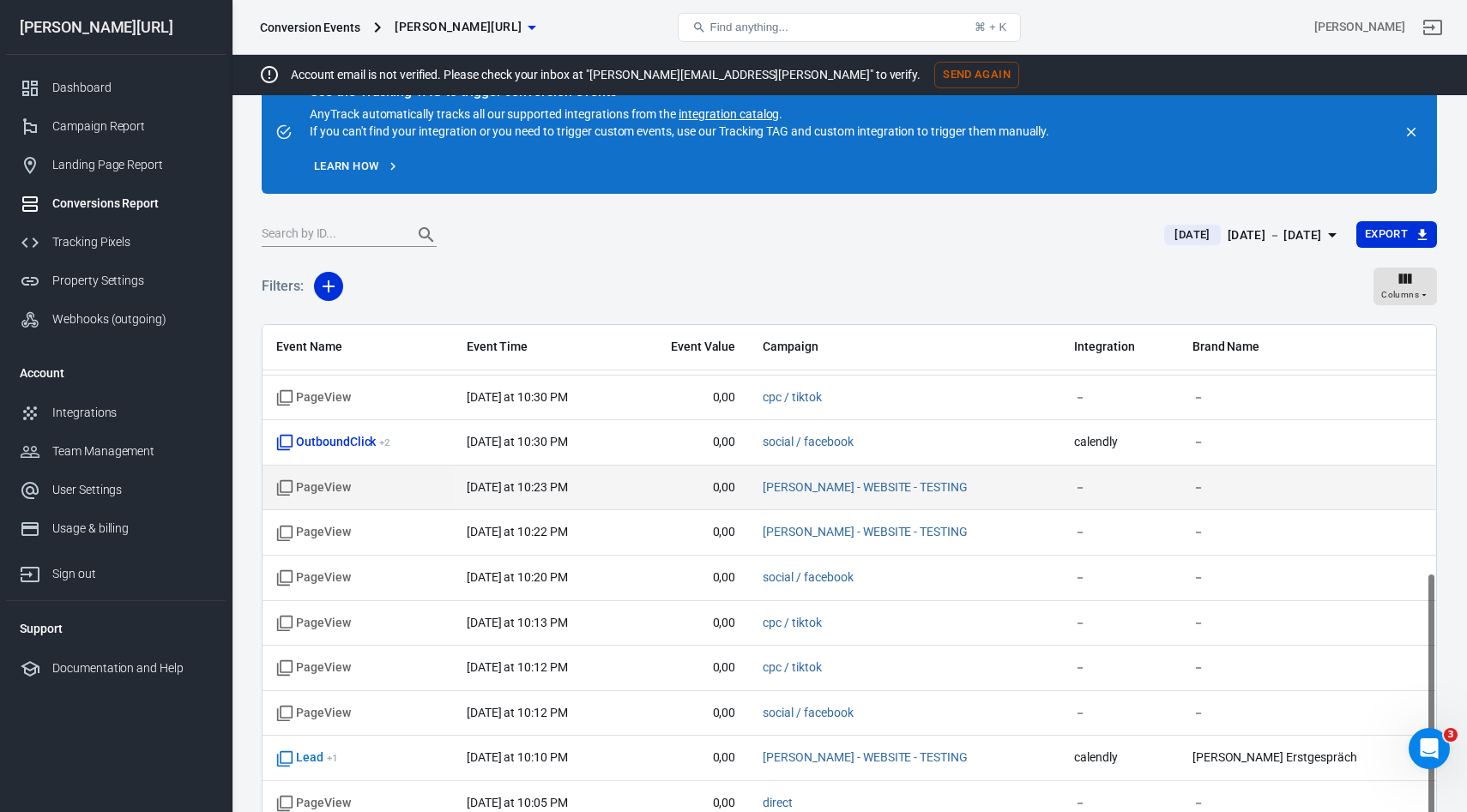
scroll to position [57, 0]
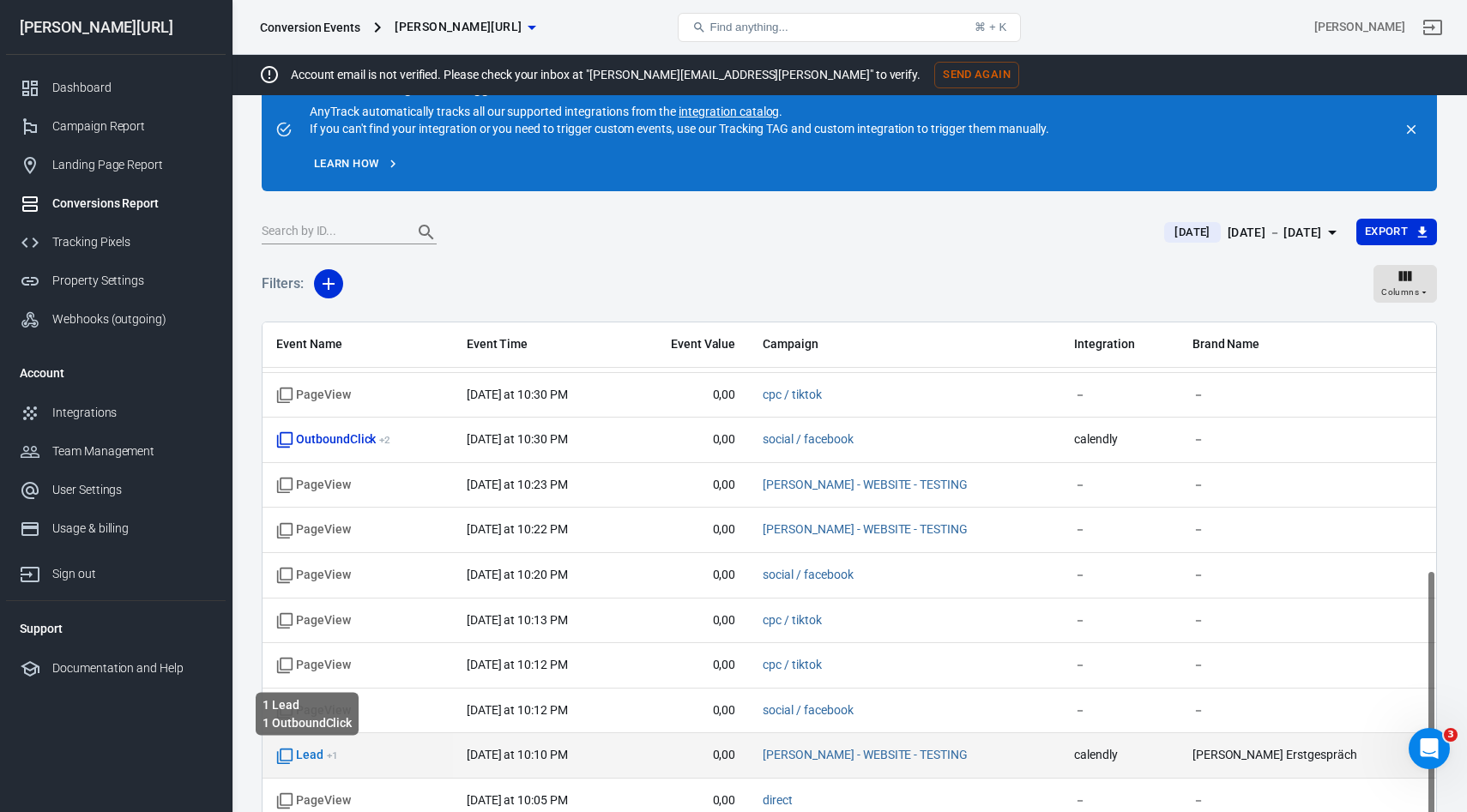
click at [306, 758] on span "Lead + 1" at bounding box center [307, 755] width 62 height 17
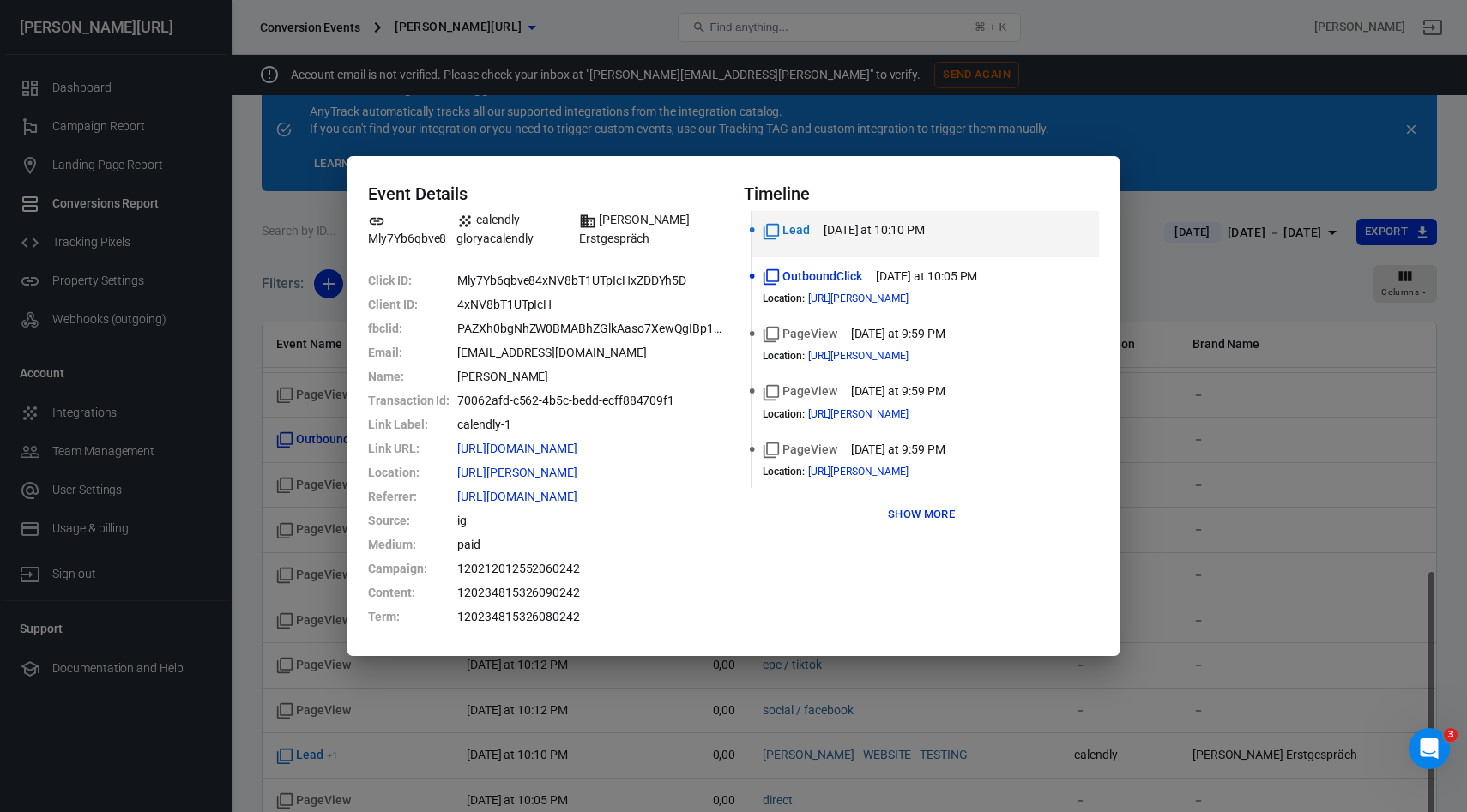
click at [1203, 476] on div "Event Details Mly7Yb6qbve8 calendly-gloryacalendly [PERSON_NAME] Erstgespräch C…" at bounding box center [734, 406] width 1467 height 812
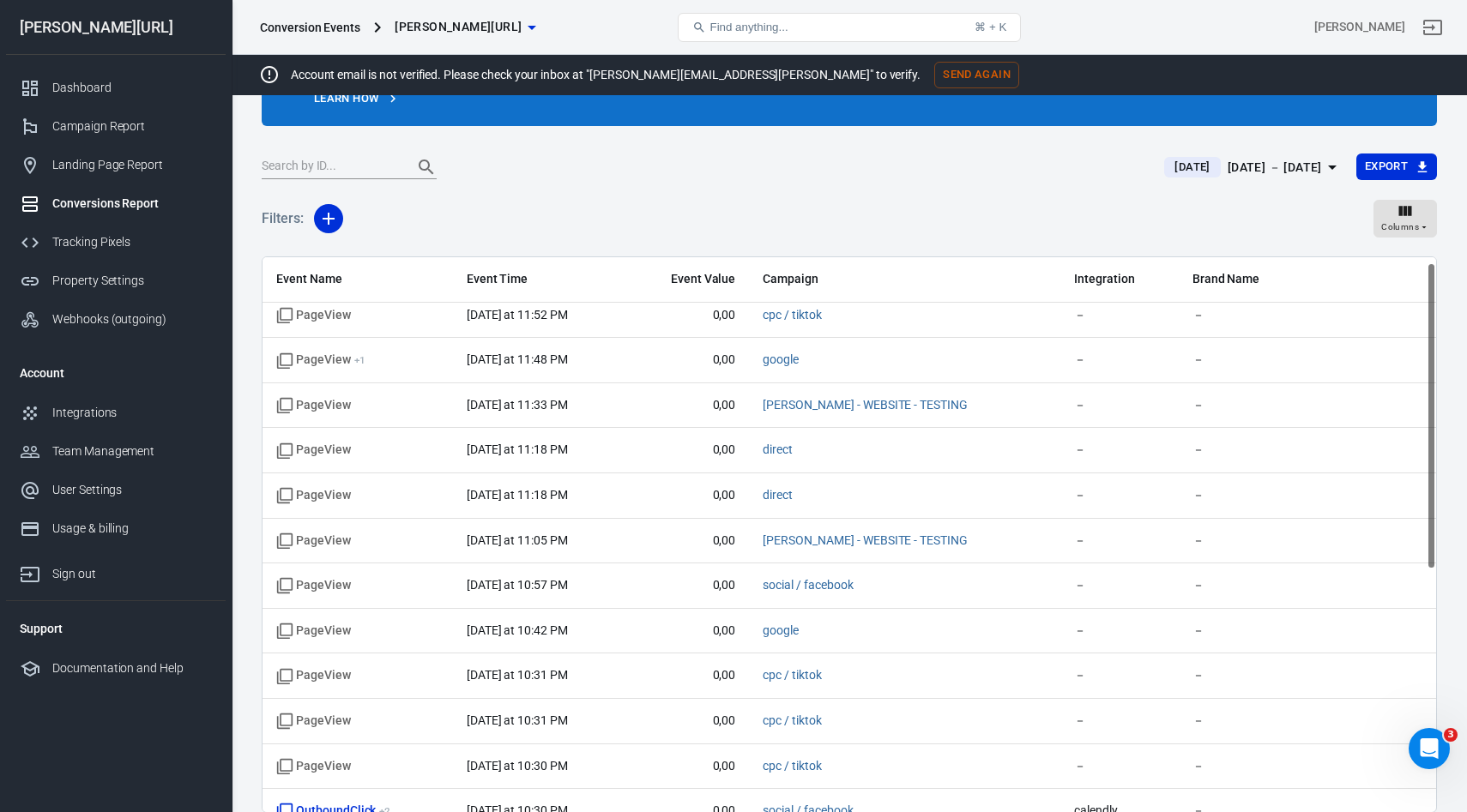
scroll to position [0, 0]
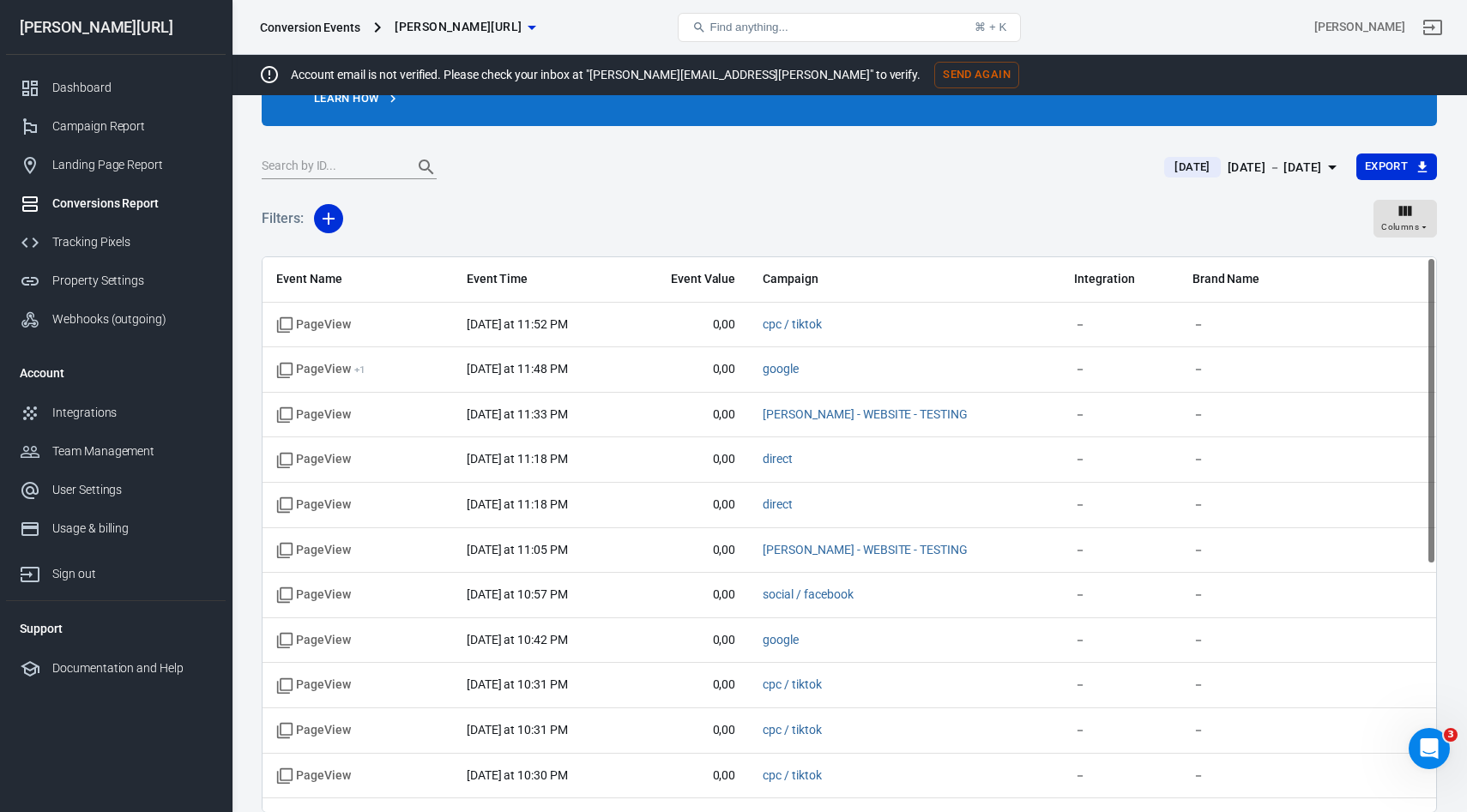
click at [1263, 180] on button "[DATE] [DATE] － [DATE]" at bounding box center [1253, 168] width 205 height 28
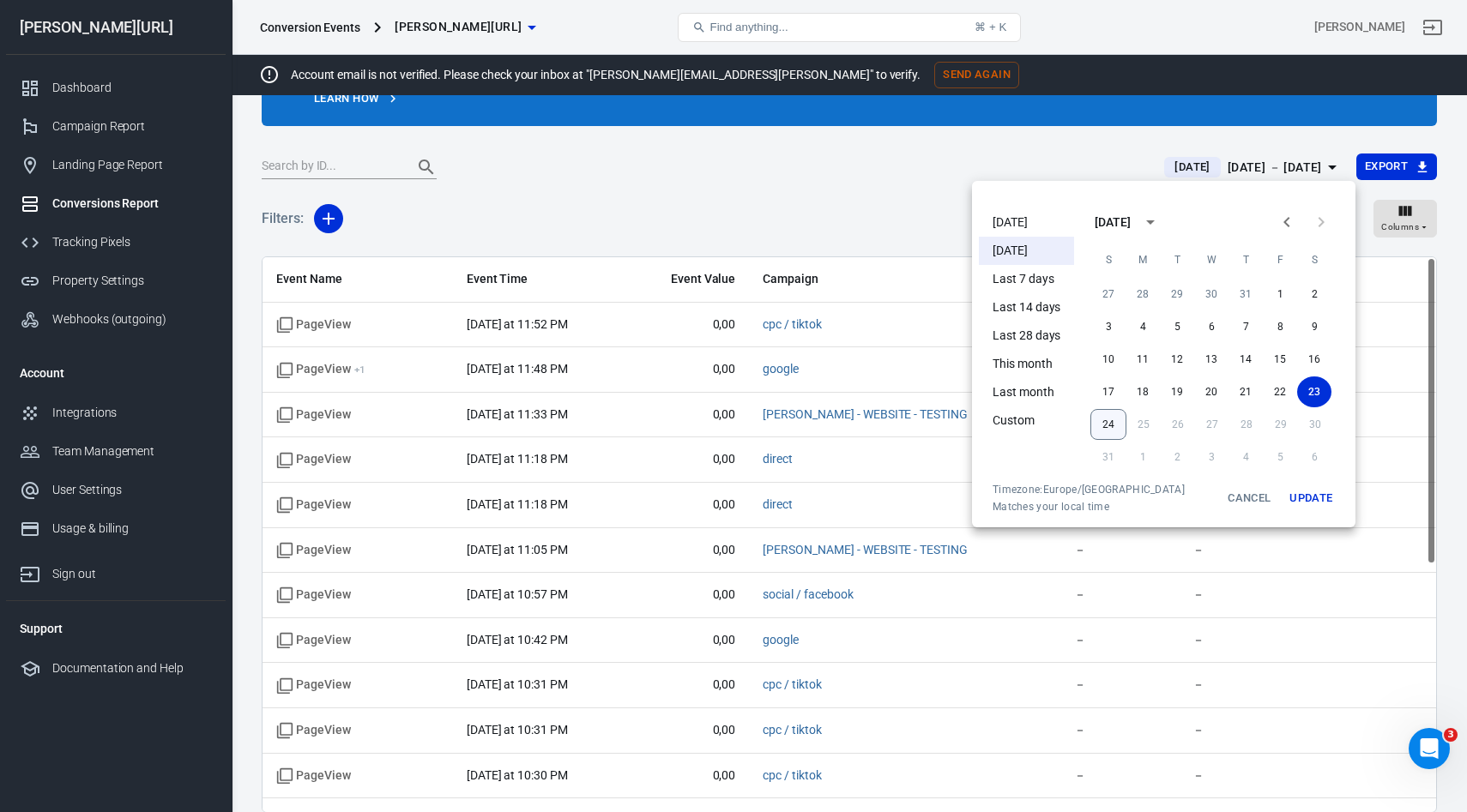
click at [1107, 433] on button "24" at bounding box center [1109, 425] width 36 height 31
click at [1321, 500] on button "Update" at bounding box center [1311, 498] width 55 height 31
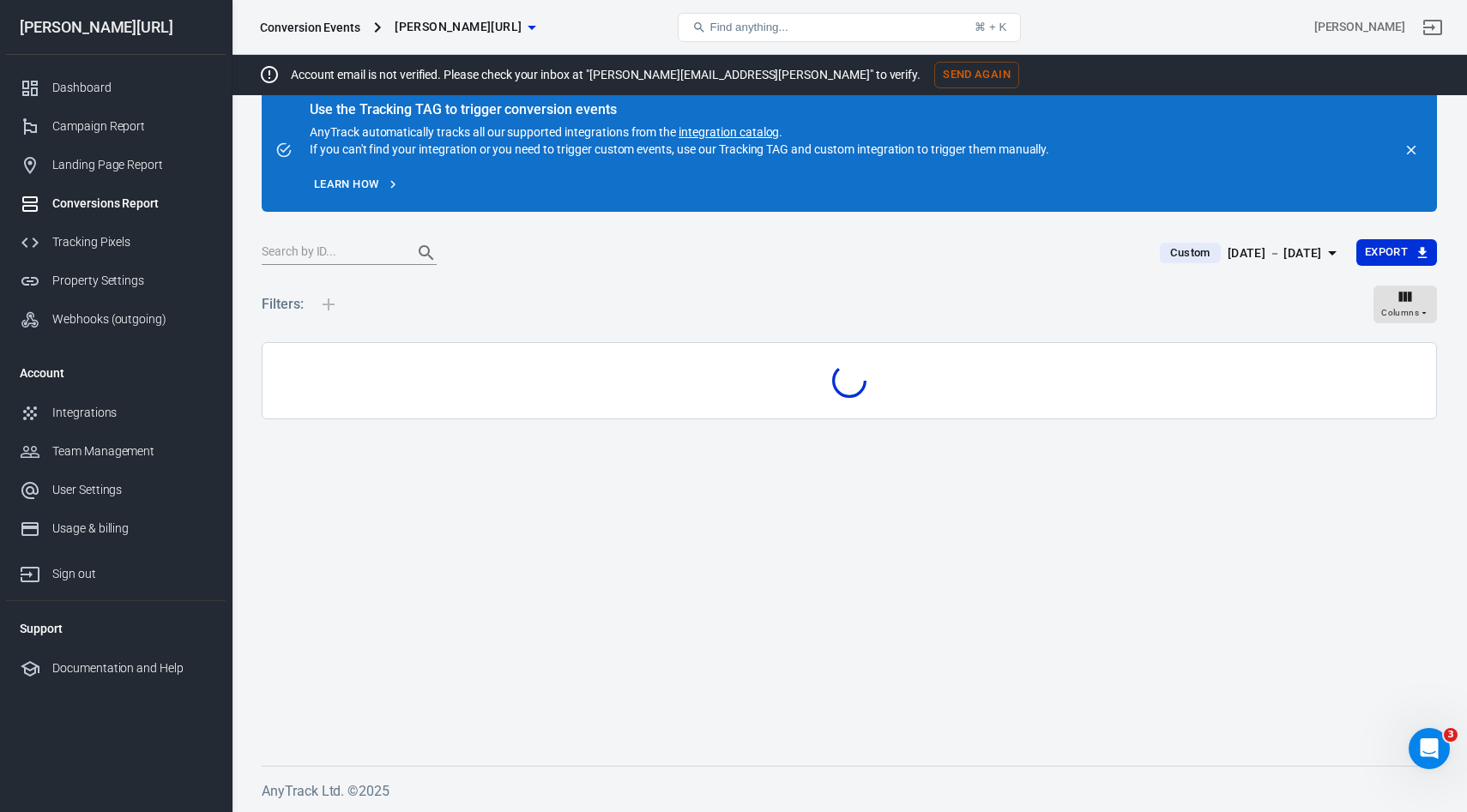
scroll to position [122, 0]
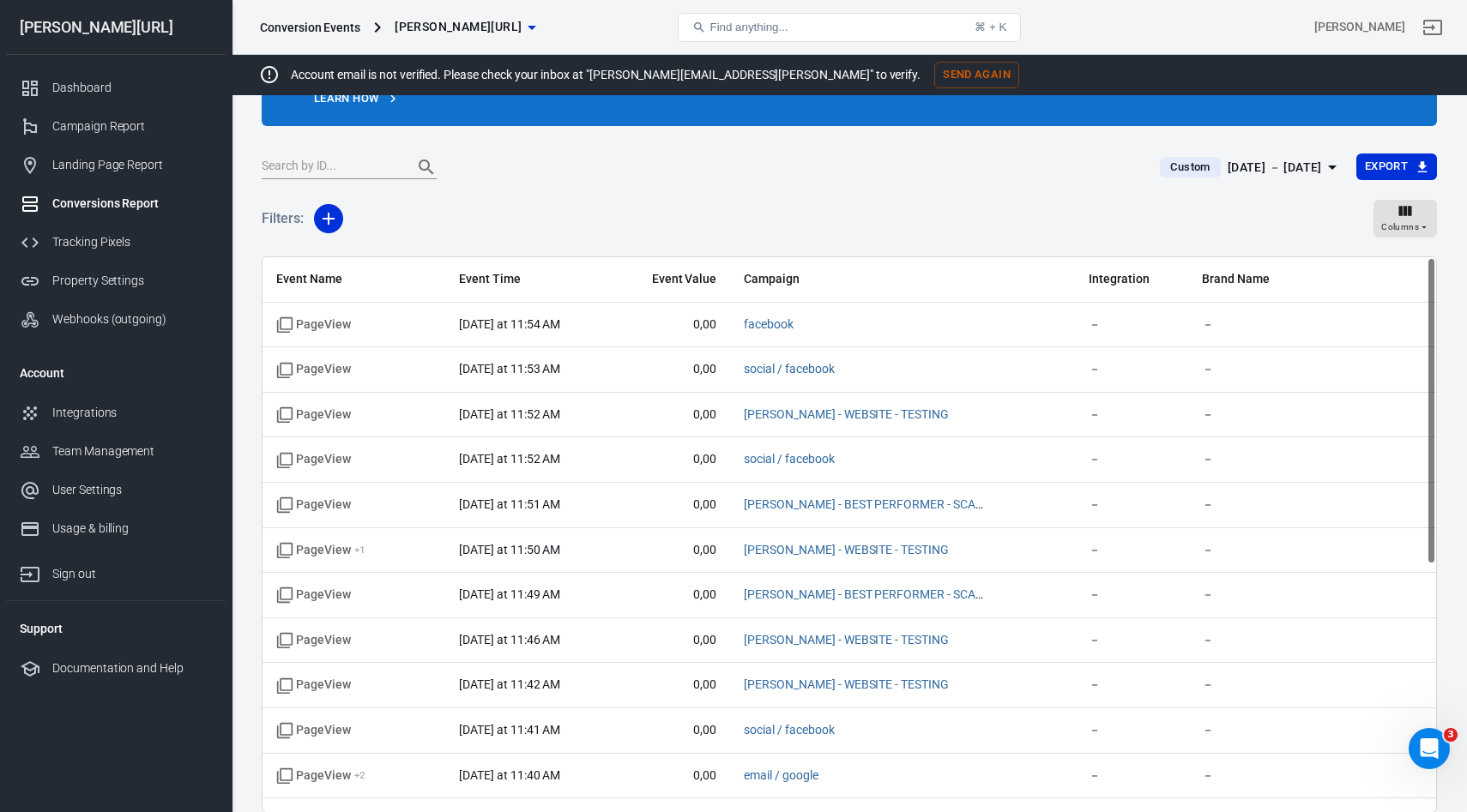
click at [1269, 170] on div "[DATE] － [DATE]" at bounding box center [1275, 167] width 95 height 21
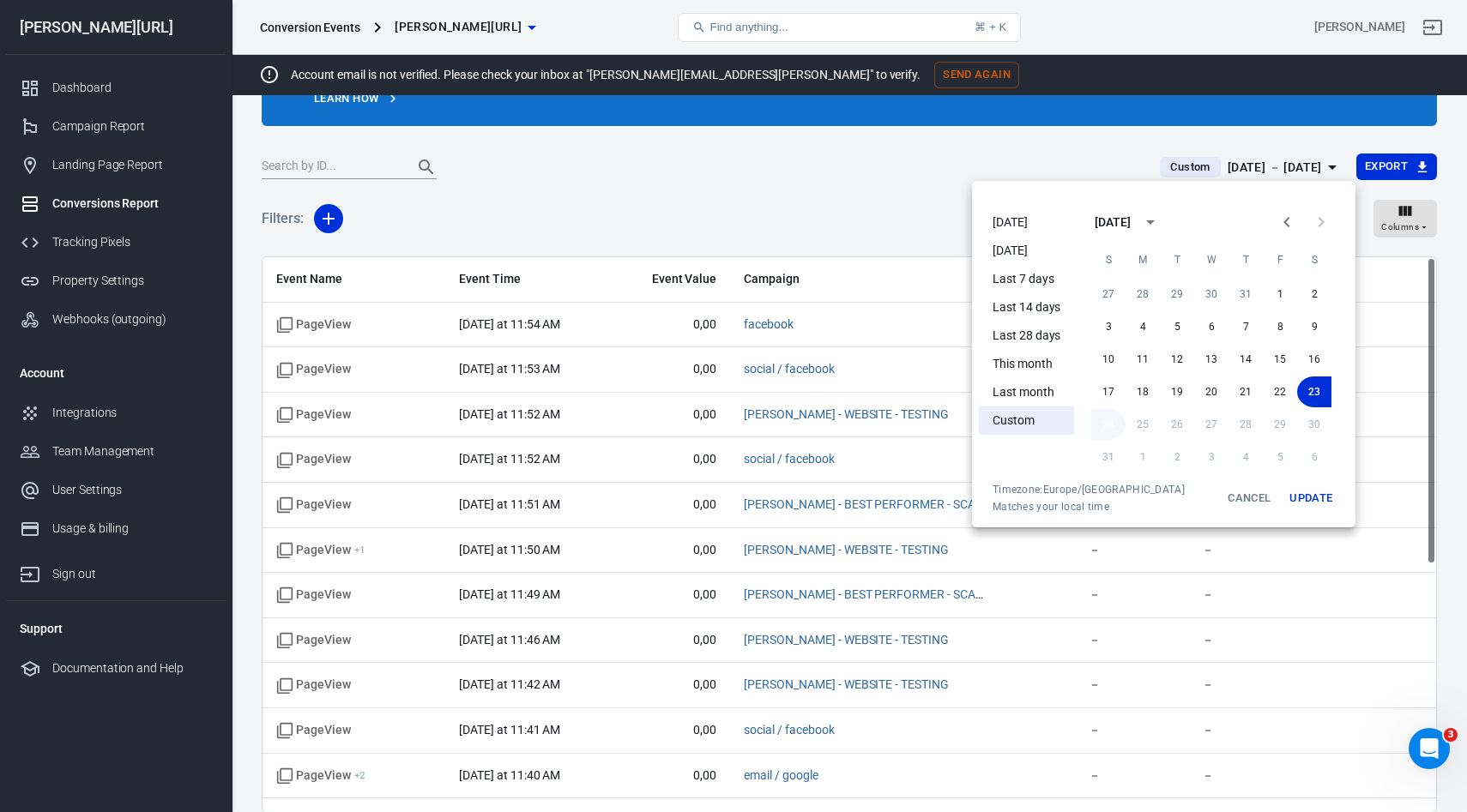
click at [1115, 422] on button "24" at bounding box center [1108, 425] width 35 height 31
click at [1328, 497] on button "Update" at bounding box center [1311, 498] width 55 height 31
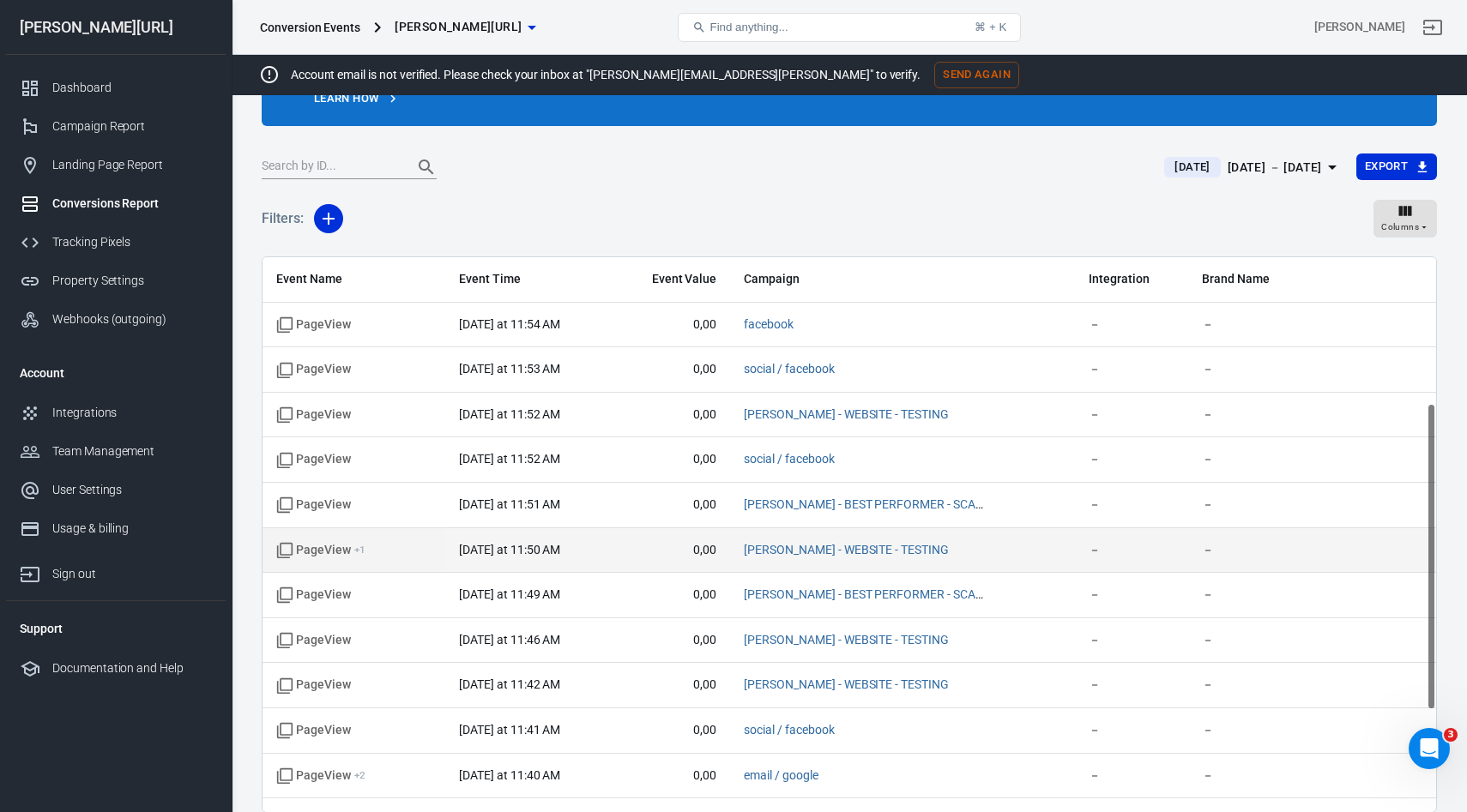
scroll to position [446, 0]
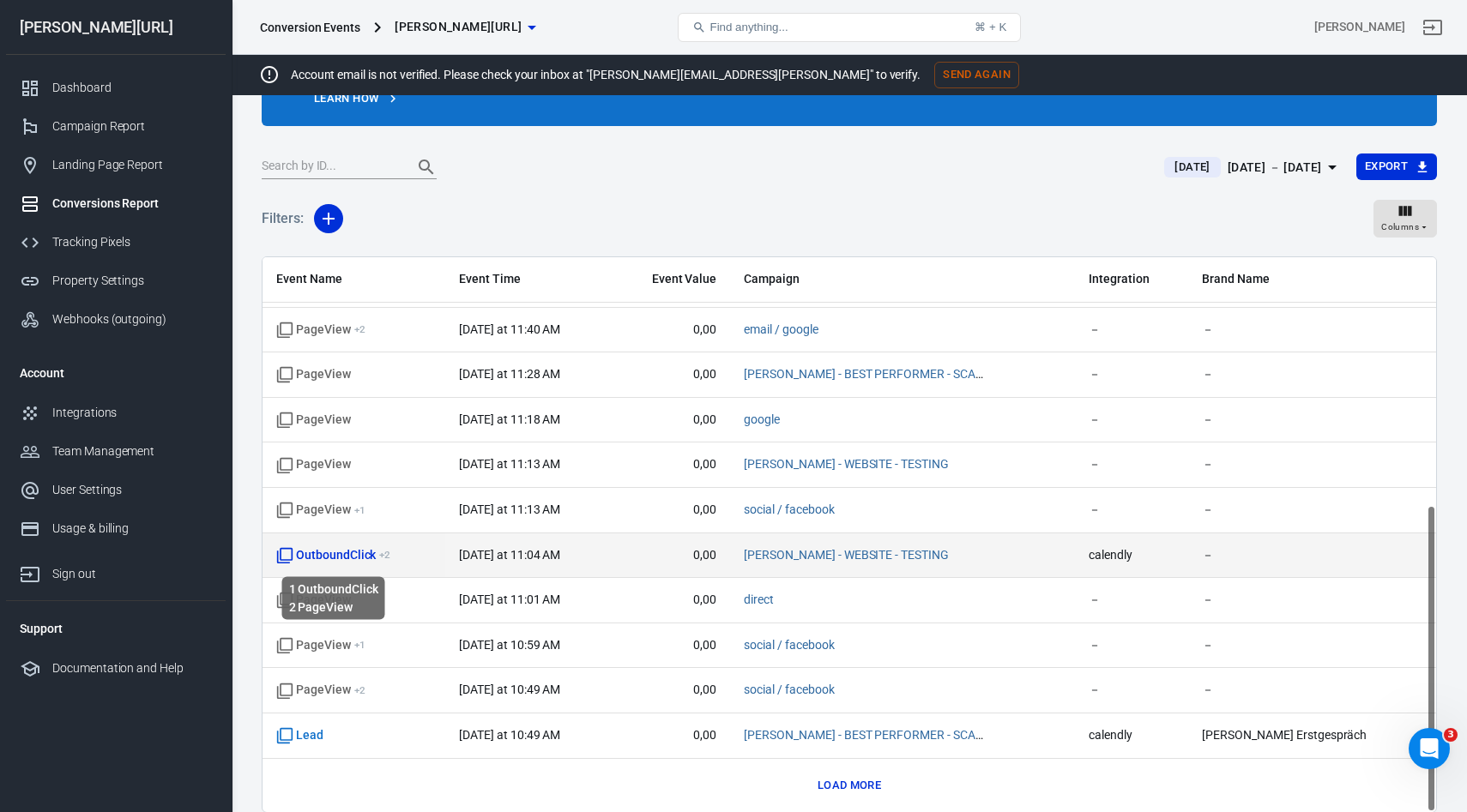
click at [315, 548] on span "OutboundClick + 2" at bounding box center [333, 555] width 114 height 17
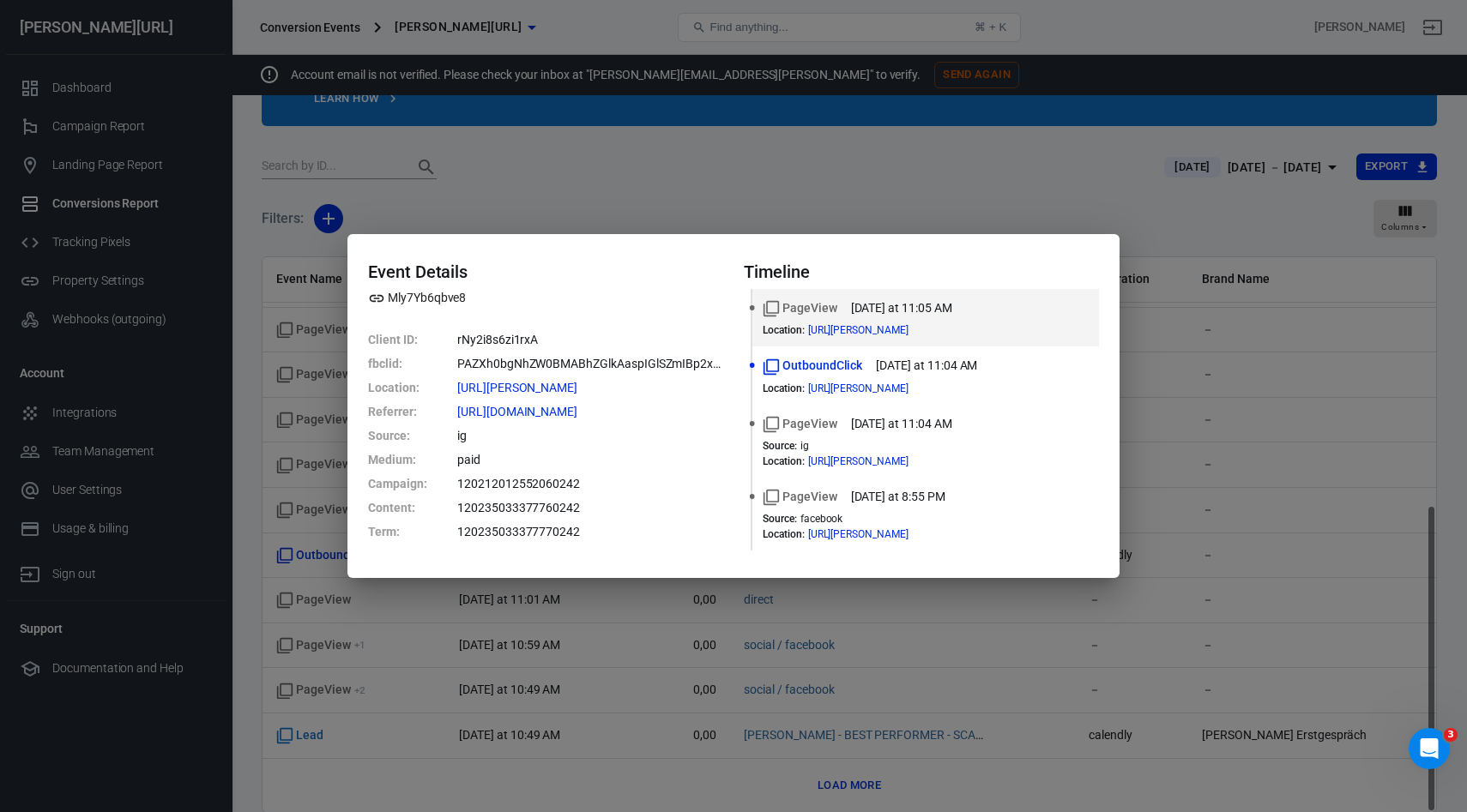
click at [1016, 98] on div "Event Details Mly7Yb6qbve8 Client ID : rNy2i8s6zi1rxA fbclid : PAZXh0bgNhZW0BMA…" at bounding box center [734, 406] width 1467 height 812
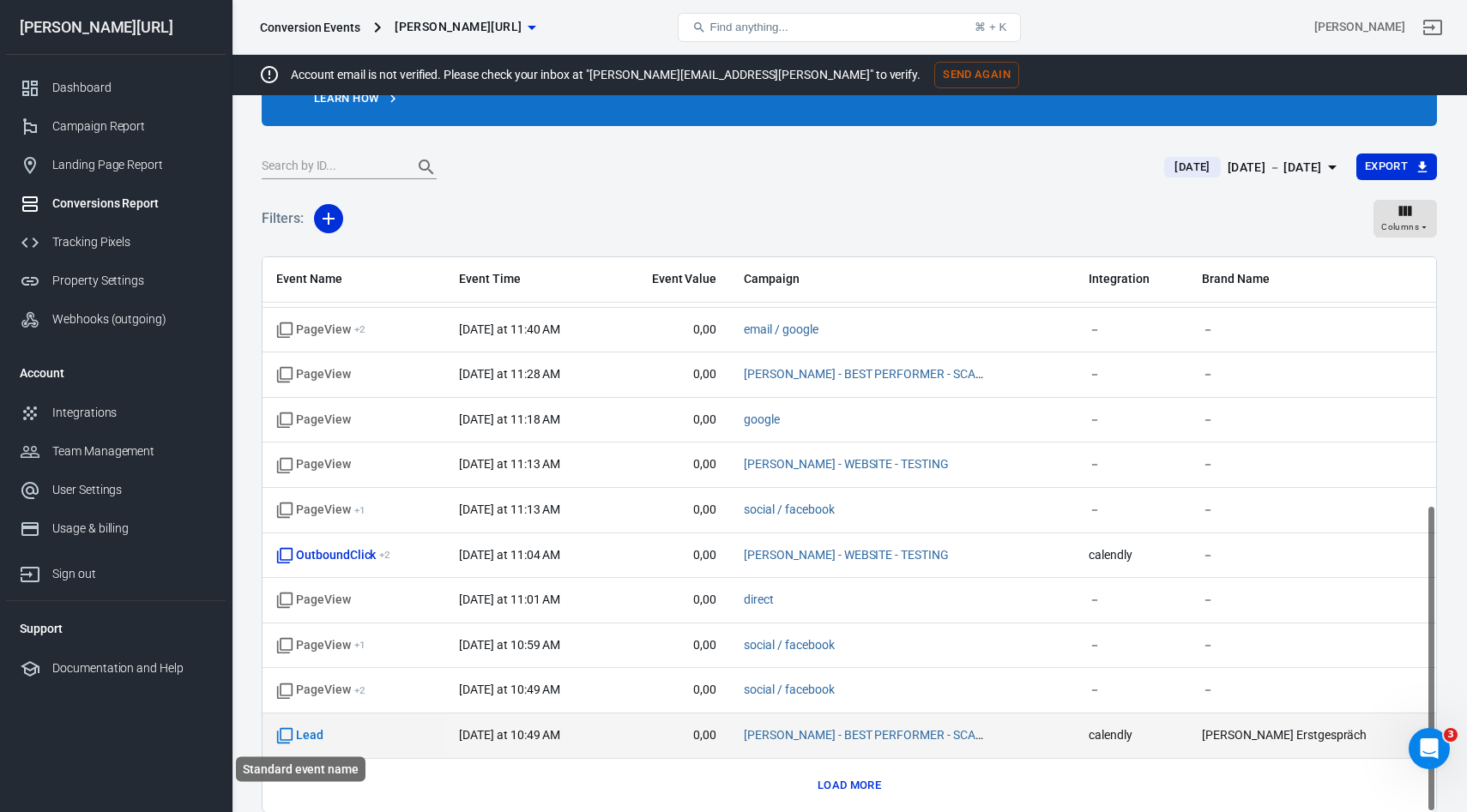
click at [319, 734] on span "Lead" at bounding box center [299, 735] width 47 height 17
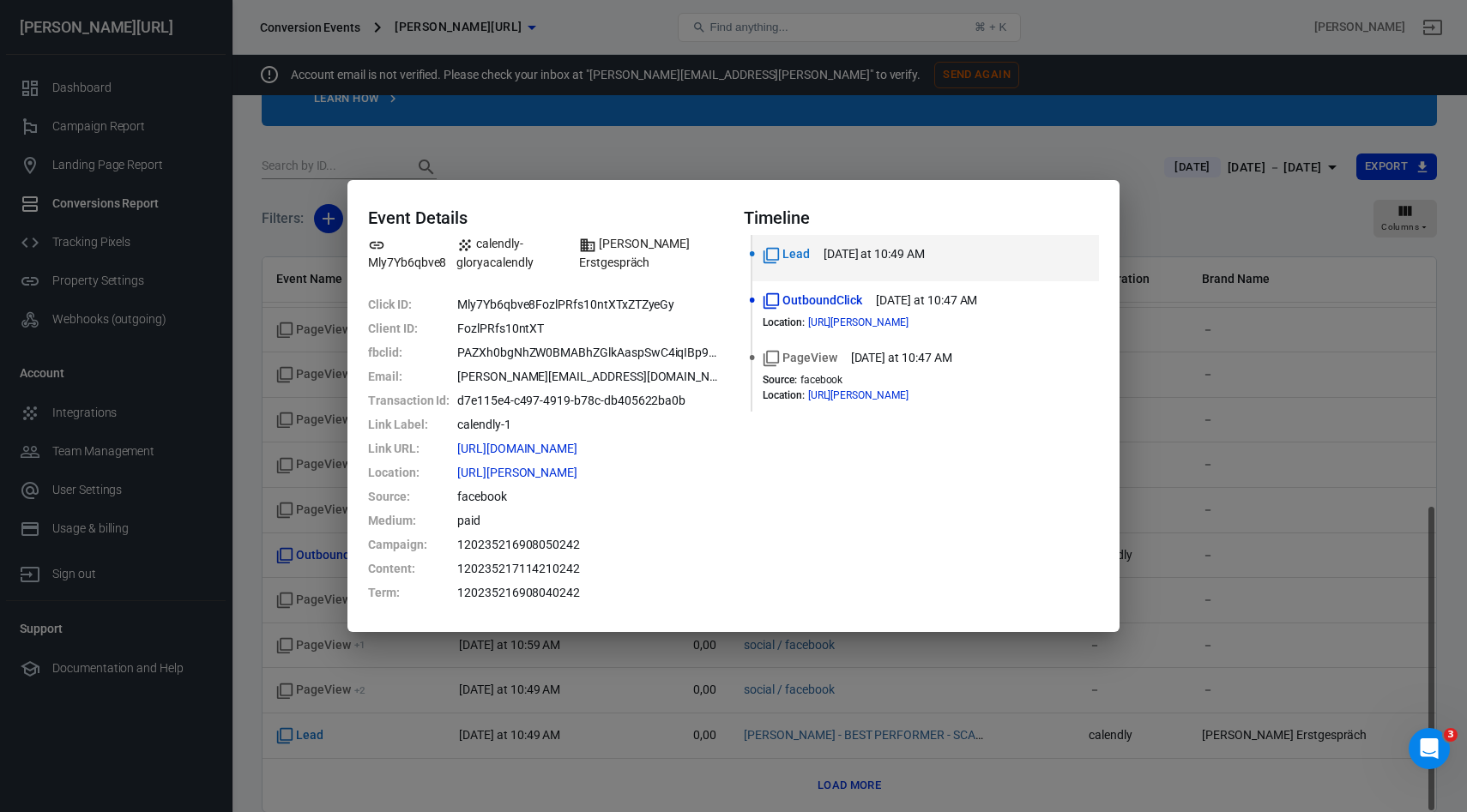
click at [1032, 142] on div "Event Details Mly7Yb6qbve8 calendly-gloryacalendly [PERSON_NAME] Erstgespräch C…" at bounding box center [734, 406] width 1467 height 812
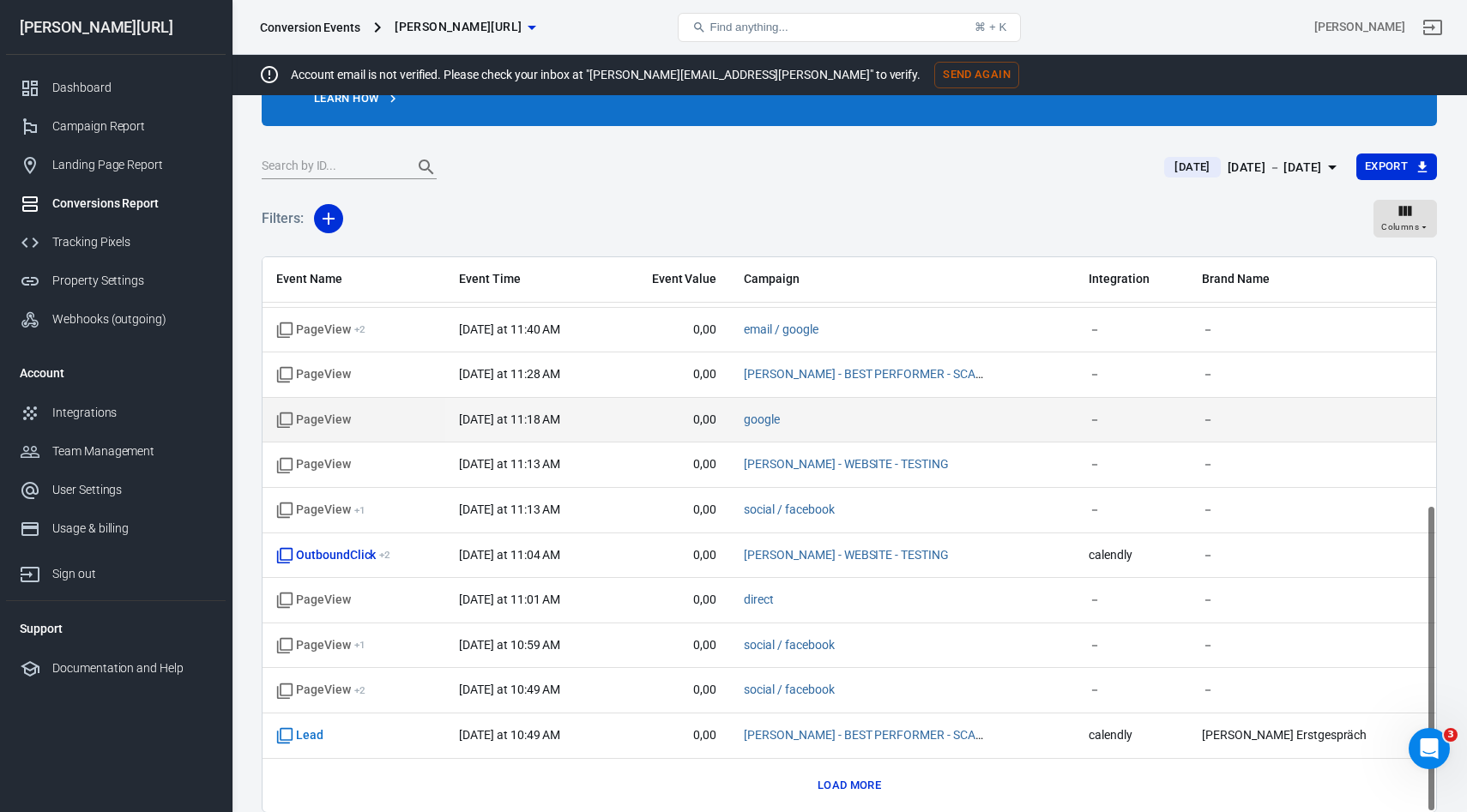
scroll to position [0, 0]
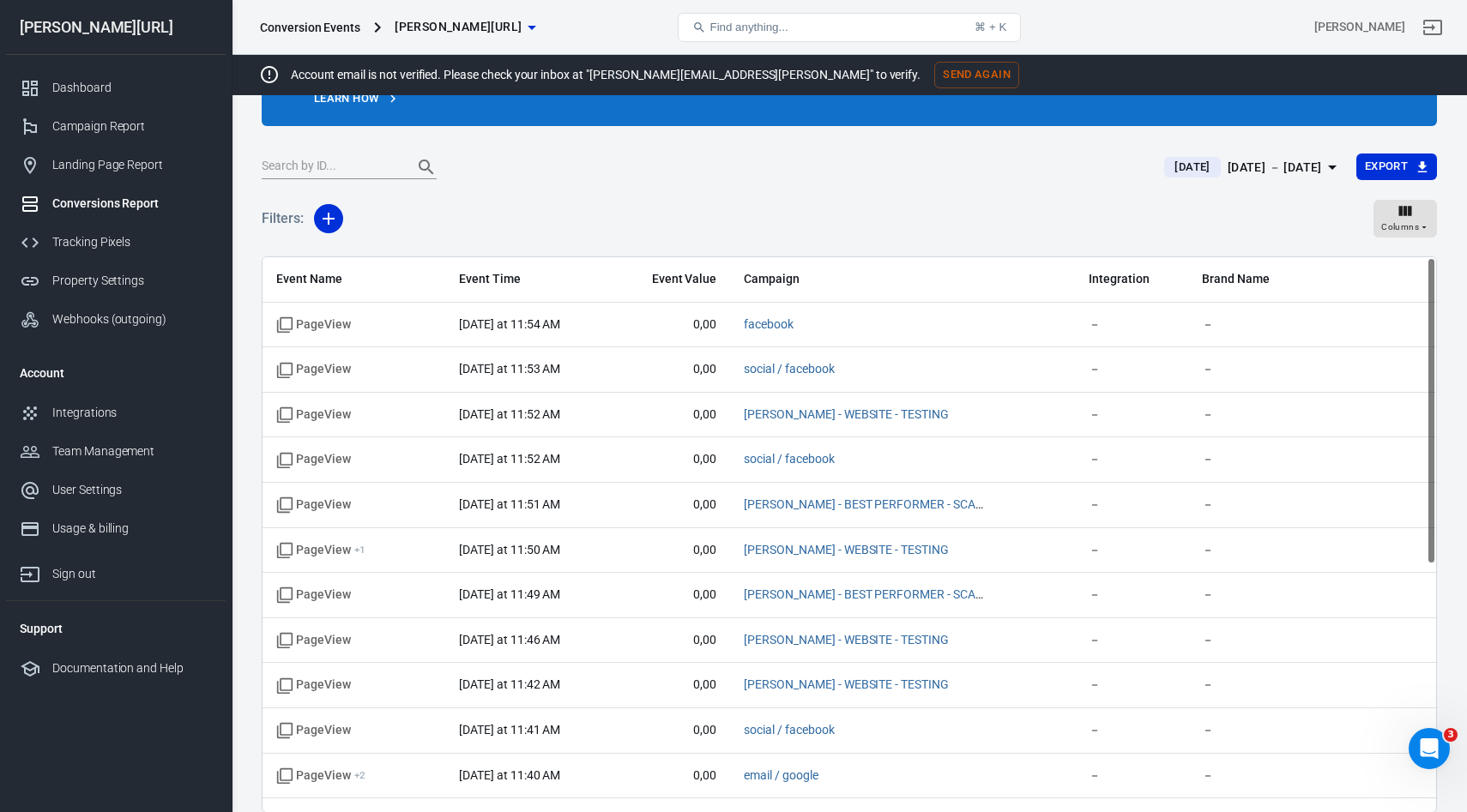
click at [1251, 156] on button "[DATE] [DATE] － [DATE]" at bounding box center [1253, 168] width 205 height 28
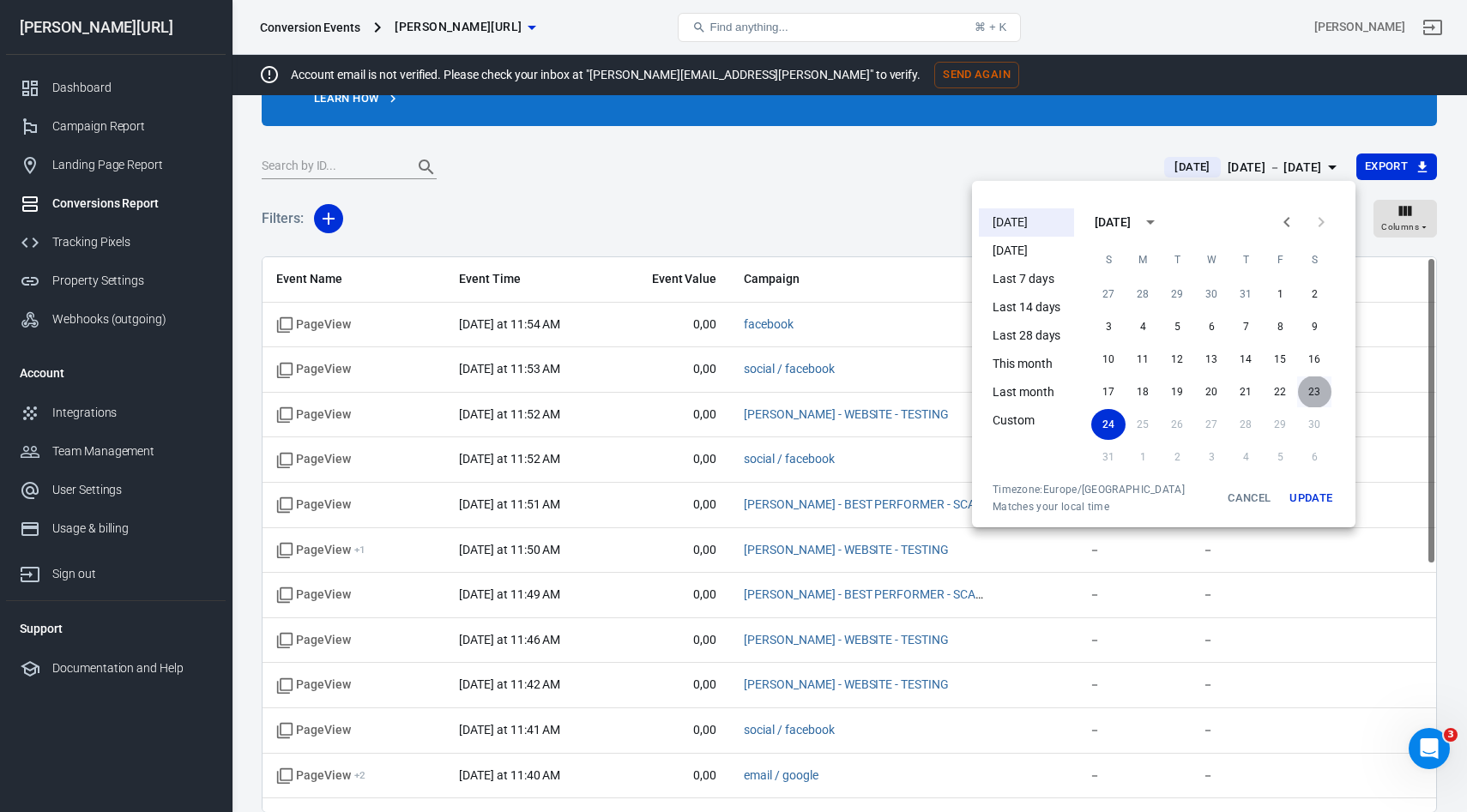
click at [1323, 393] on button "23" at bounding box center [1314, 392] width 35 height 31
click at [1317, 395] on button "23" at bounding box center [1314, 392] width 35 height 31
click at [1311, 507] on button "Update" at bounding box center [1311, 498] width 55 height 31
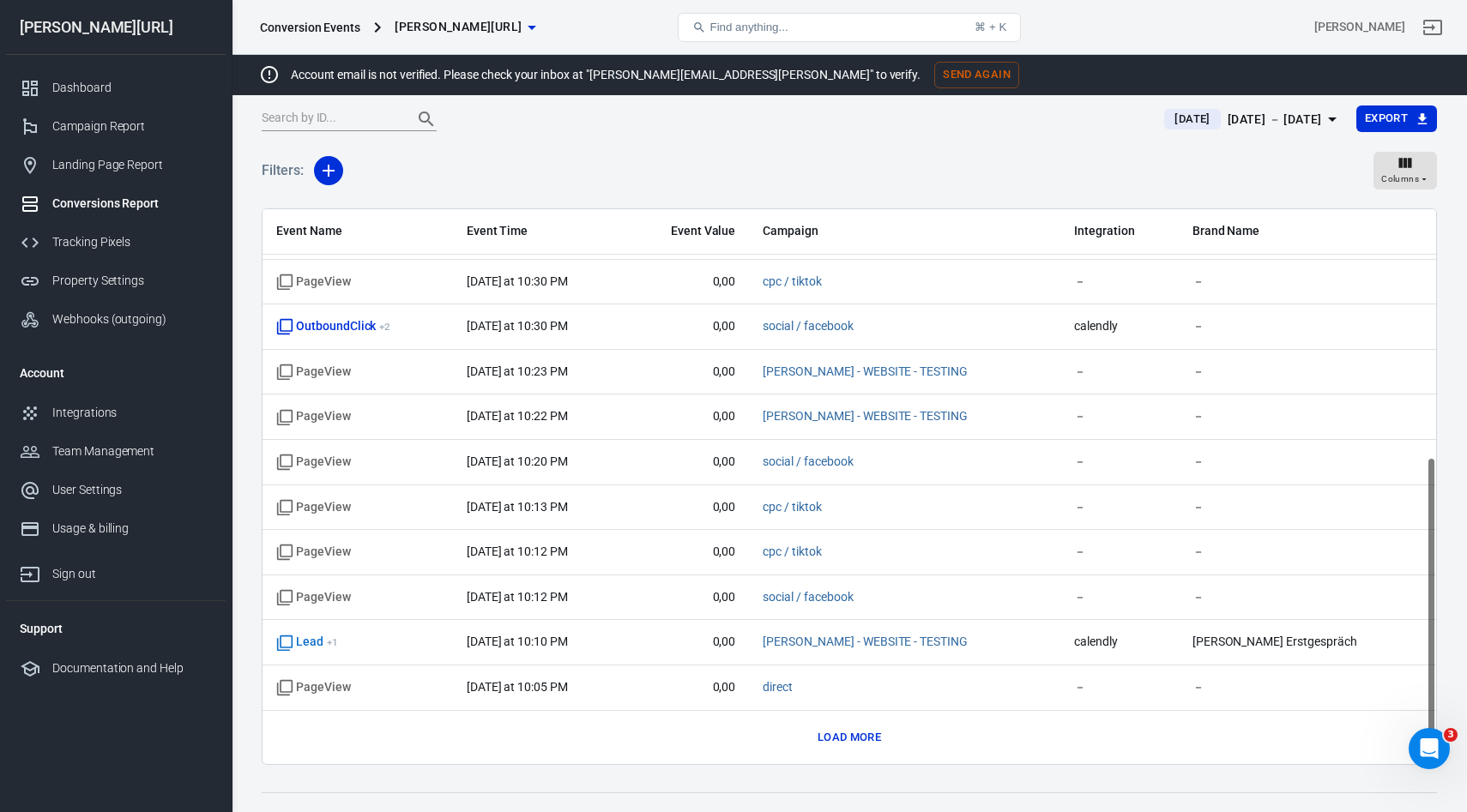
scroll to position [174, 0]
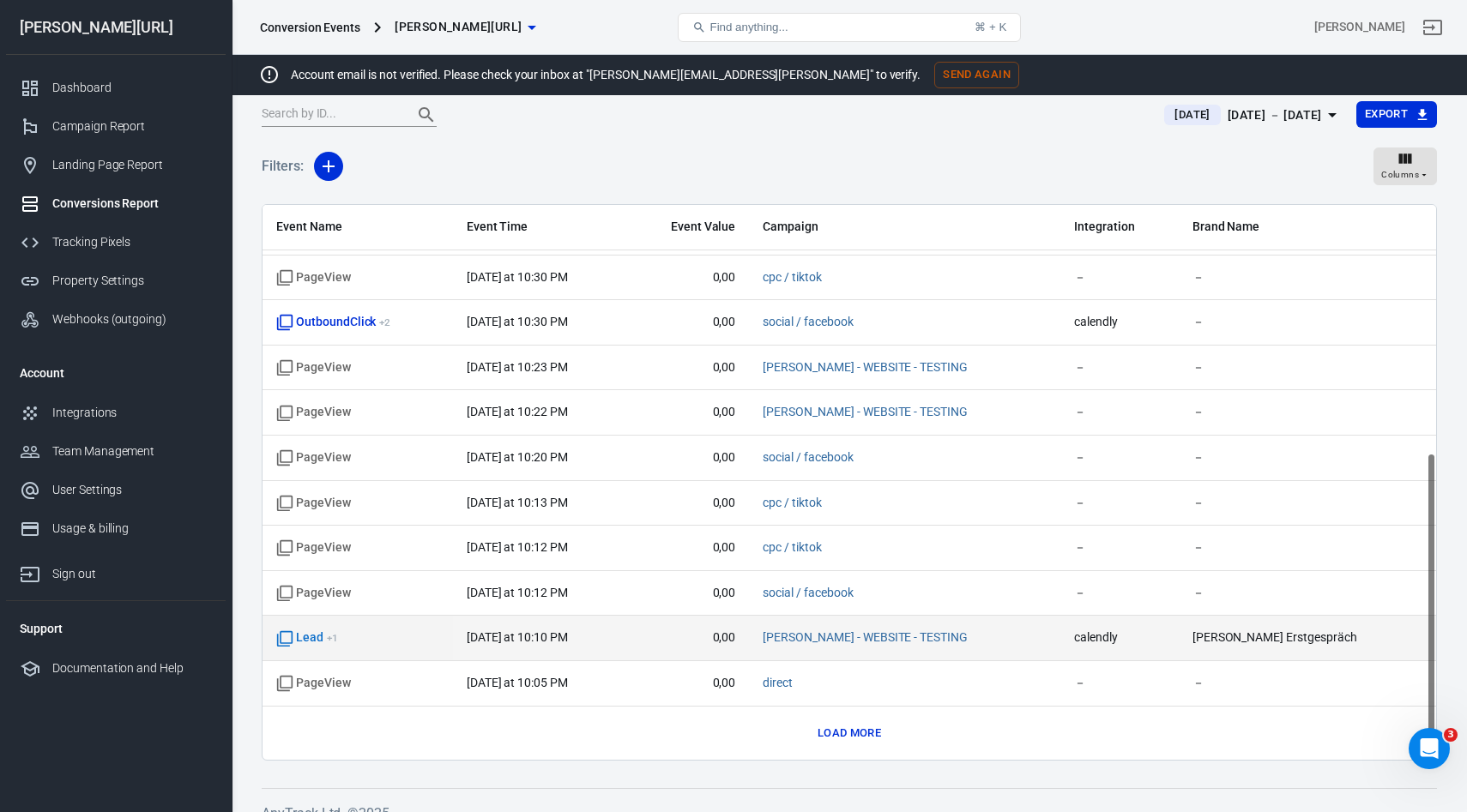
click at [337, 646] on span "Lead + 1" at bounding box center [357, 638] width 163 height 17
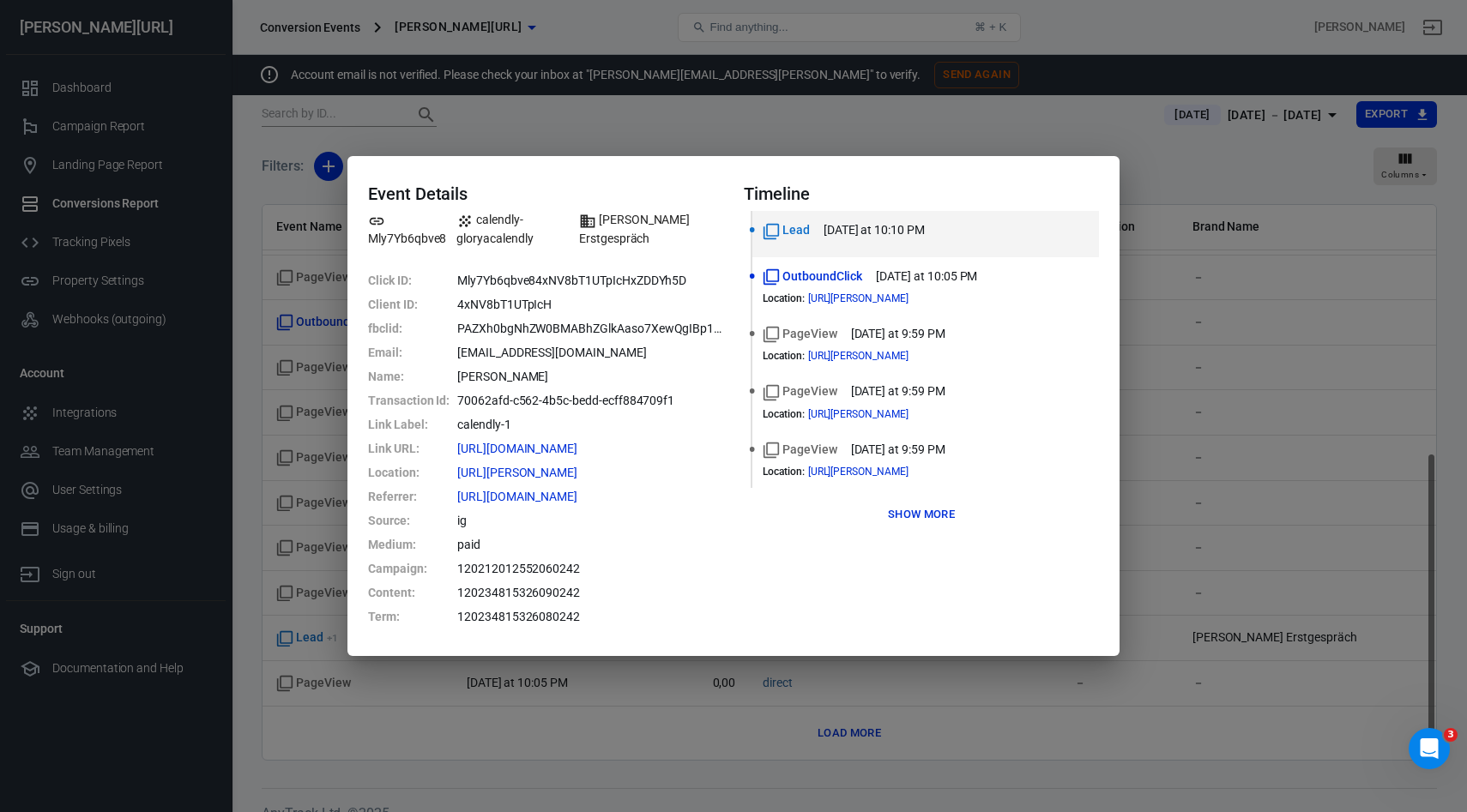
click at [851, 23] on div "Event Details Mly7Yb6qbve8 calendly-gloryacalendly [PERSON_NAME] Erstgespräch C…" at bounding box center [734, 406] width 1467 height 812
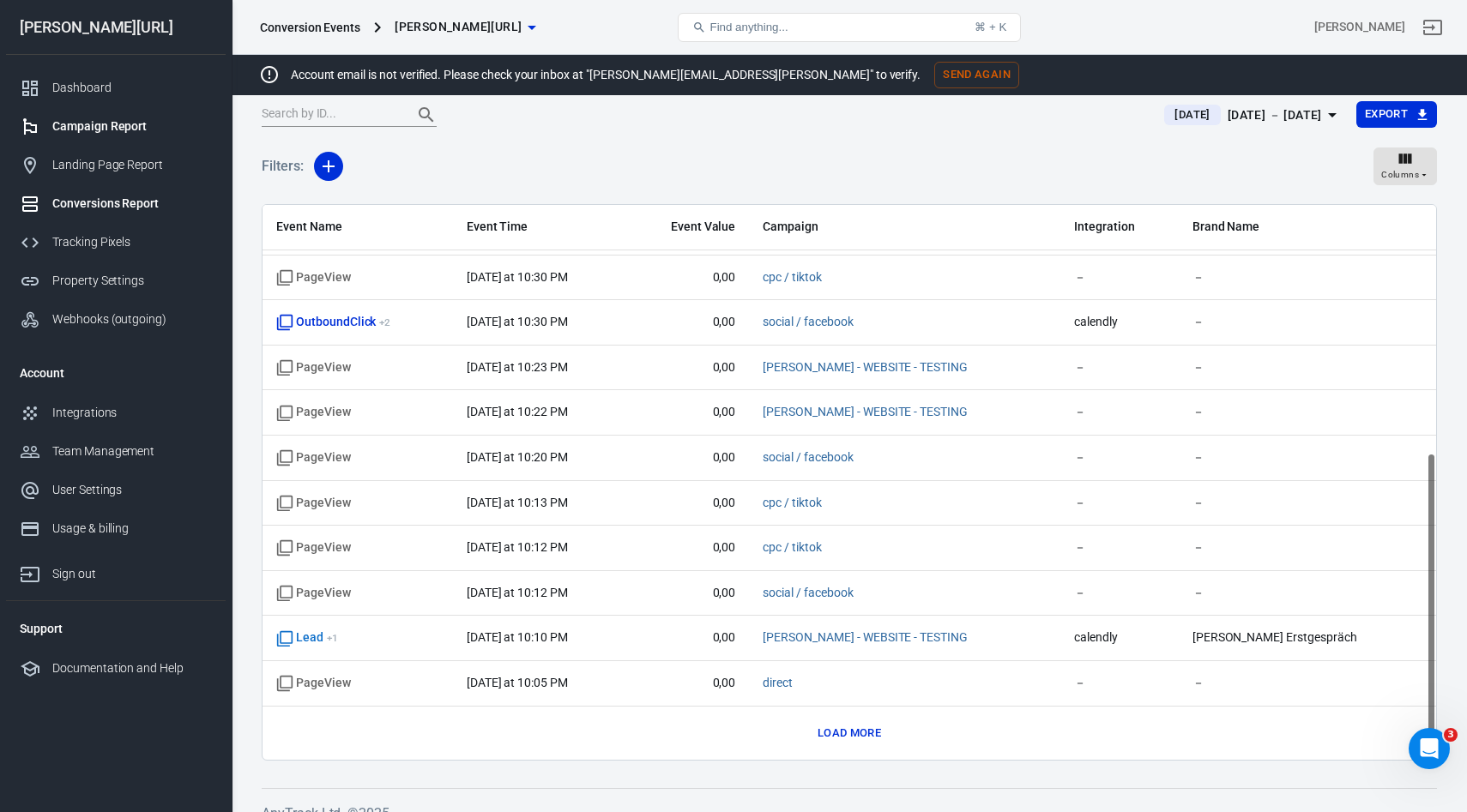
click at [79, 123] on div "Campaign Report" at bounding box center [132, 126] width 159 height 18
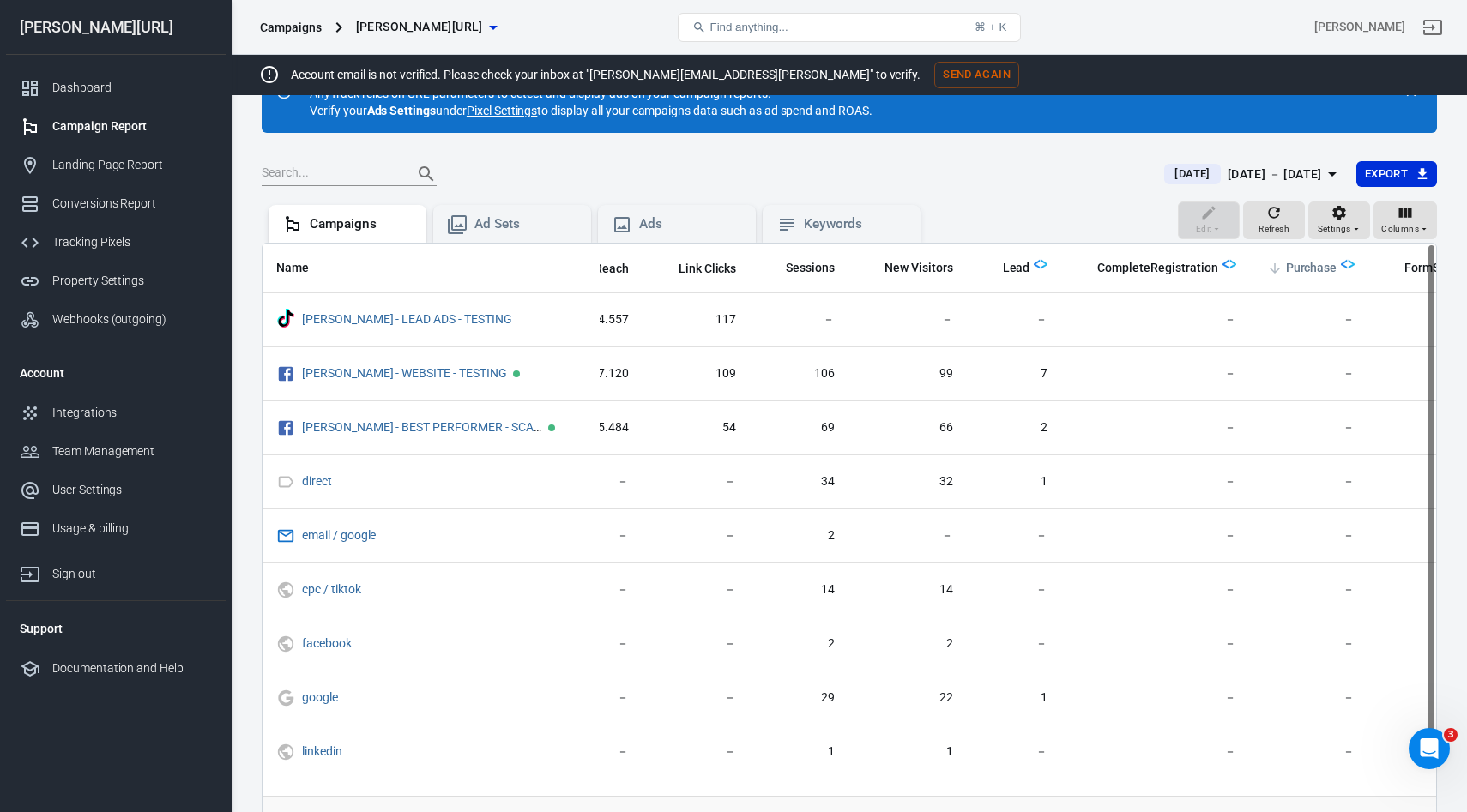
scroll to position [71, 0]
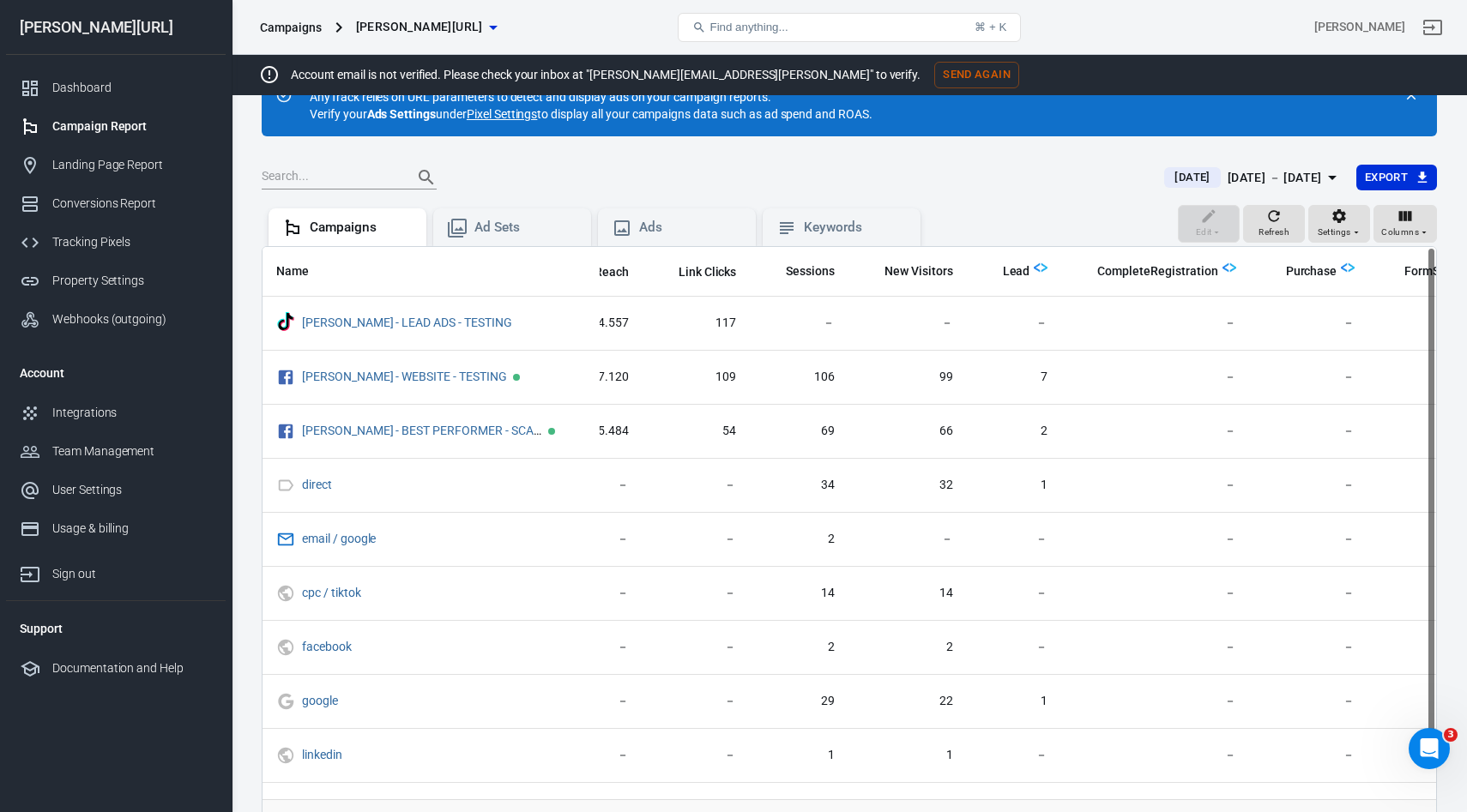
click at [1285, 189] on button "[DATE] [DATE] － [DATE]" at bounding box center [1253, 178] width 205 height 28
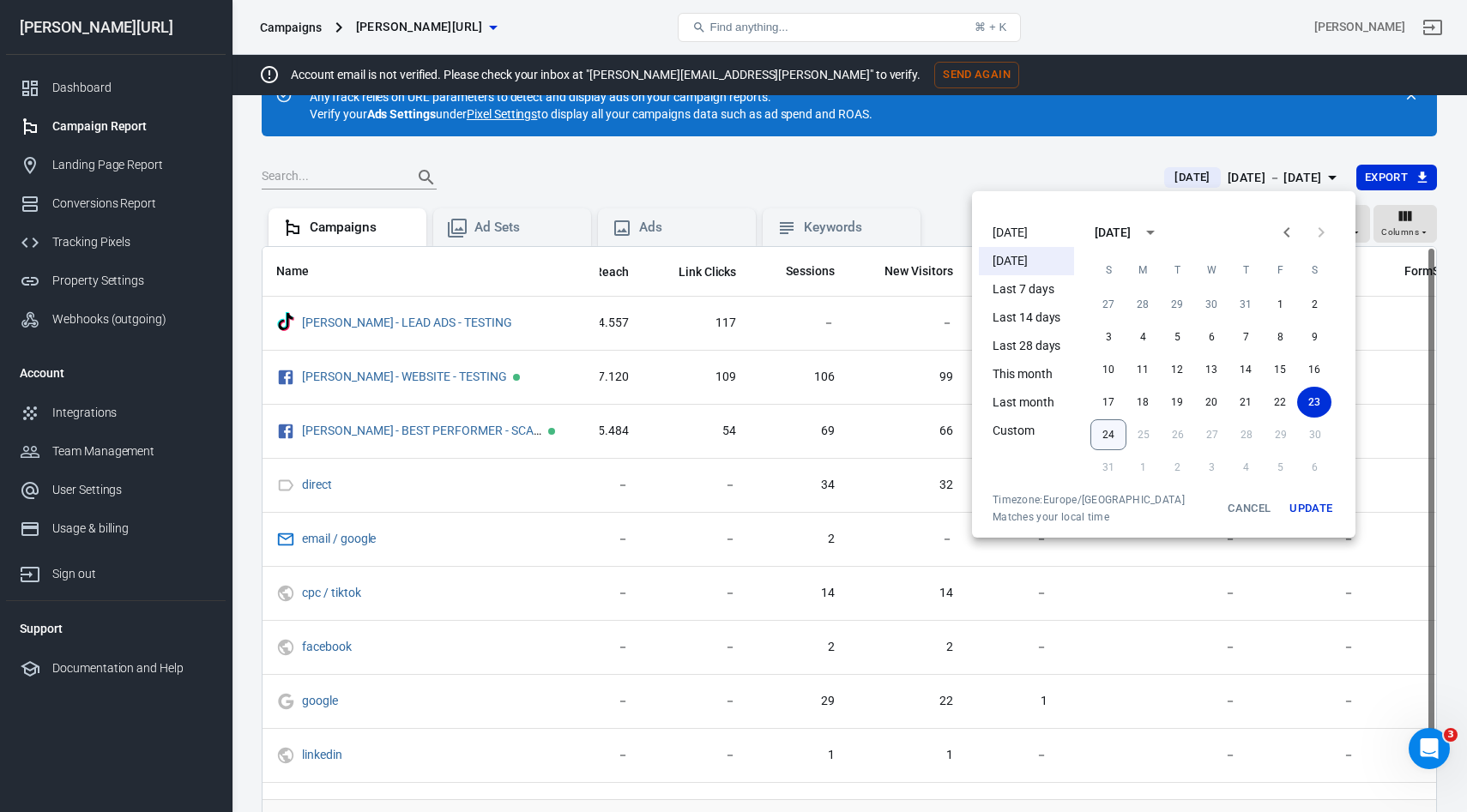
click at [1094, 442] on button "24" at bounding box center [1109, 434] width 36 height 31
click at [1100, 437] on button "24" at bounding box center [1108, 434] width 35 height 31
click at [1308, 502] on button "Update" at bounding box center [1311, 509] width 55 height 31
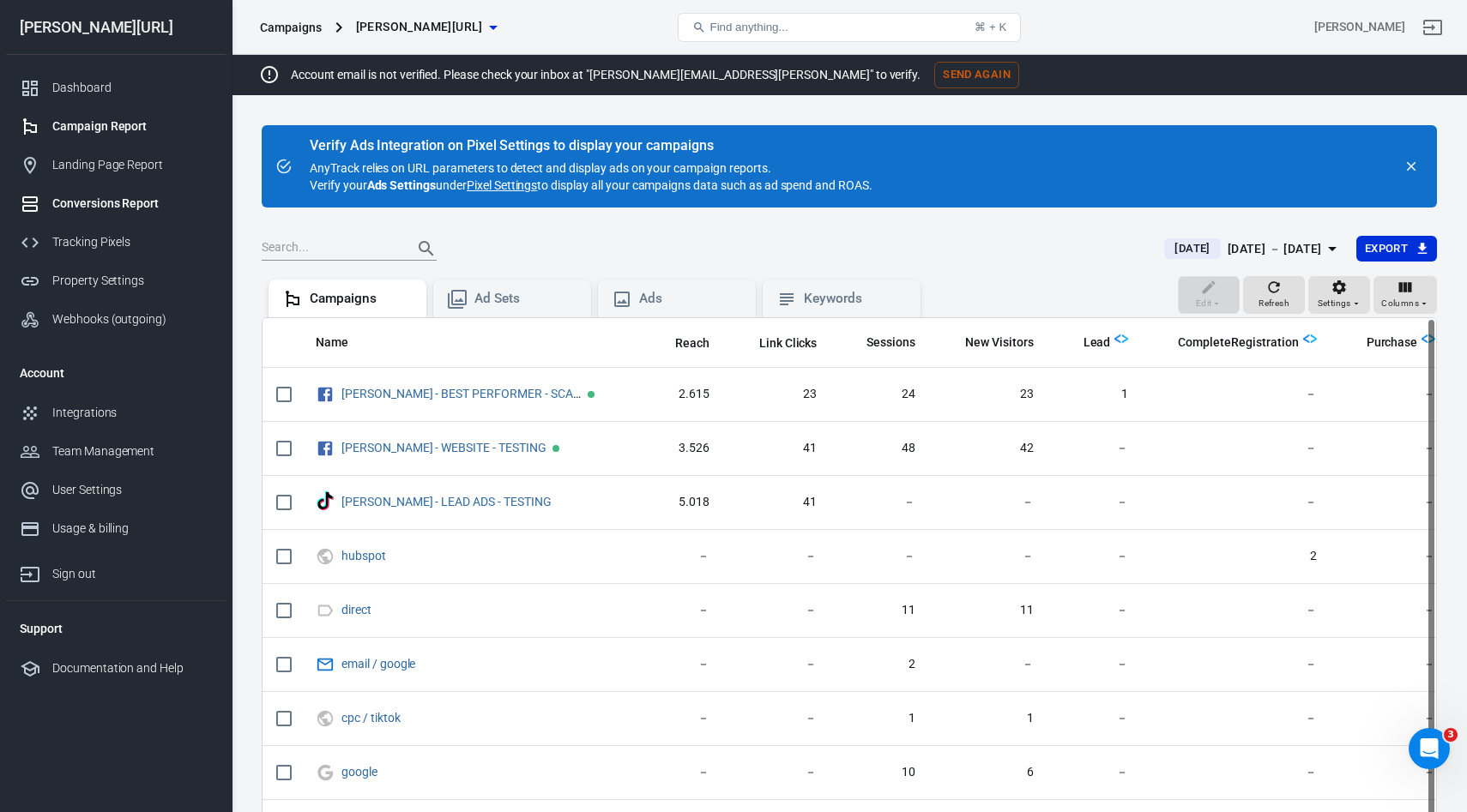
click at [118, 212] on link "Conversions Report" at bounding box center [116, 203] width 219 height 39
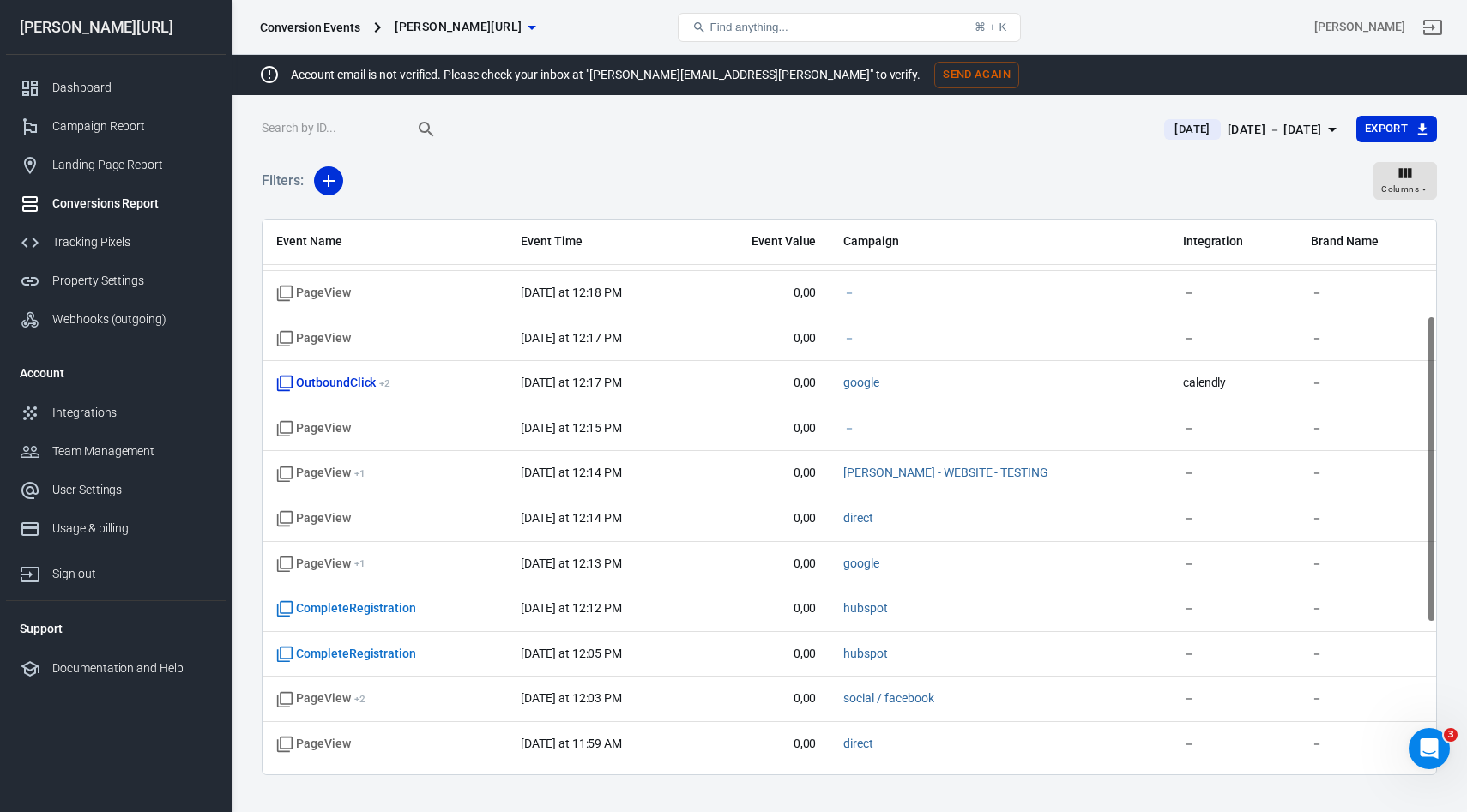
scroll to position [219, 0]
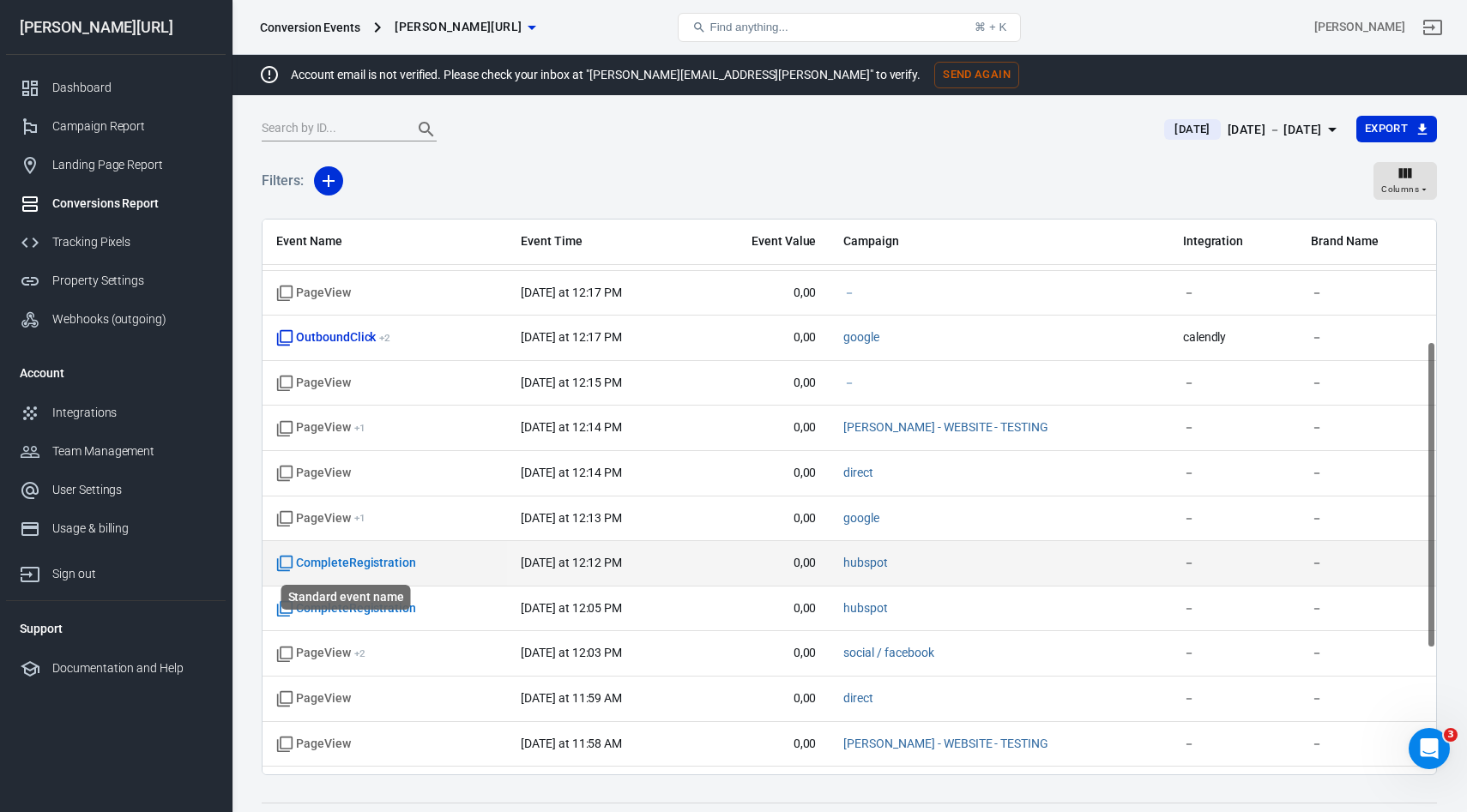
click at [362, 558] on span "CompleteRegistration" at bounding box center [346, 563] width 140 height 17
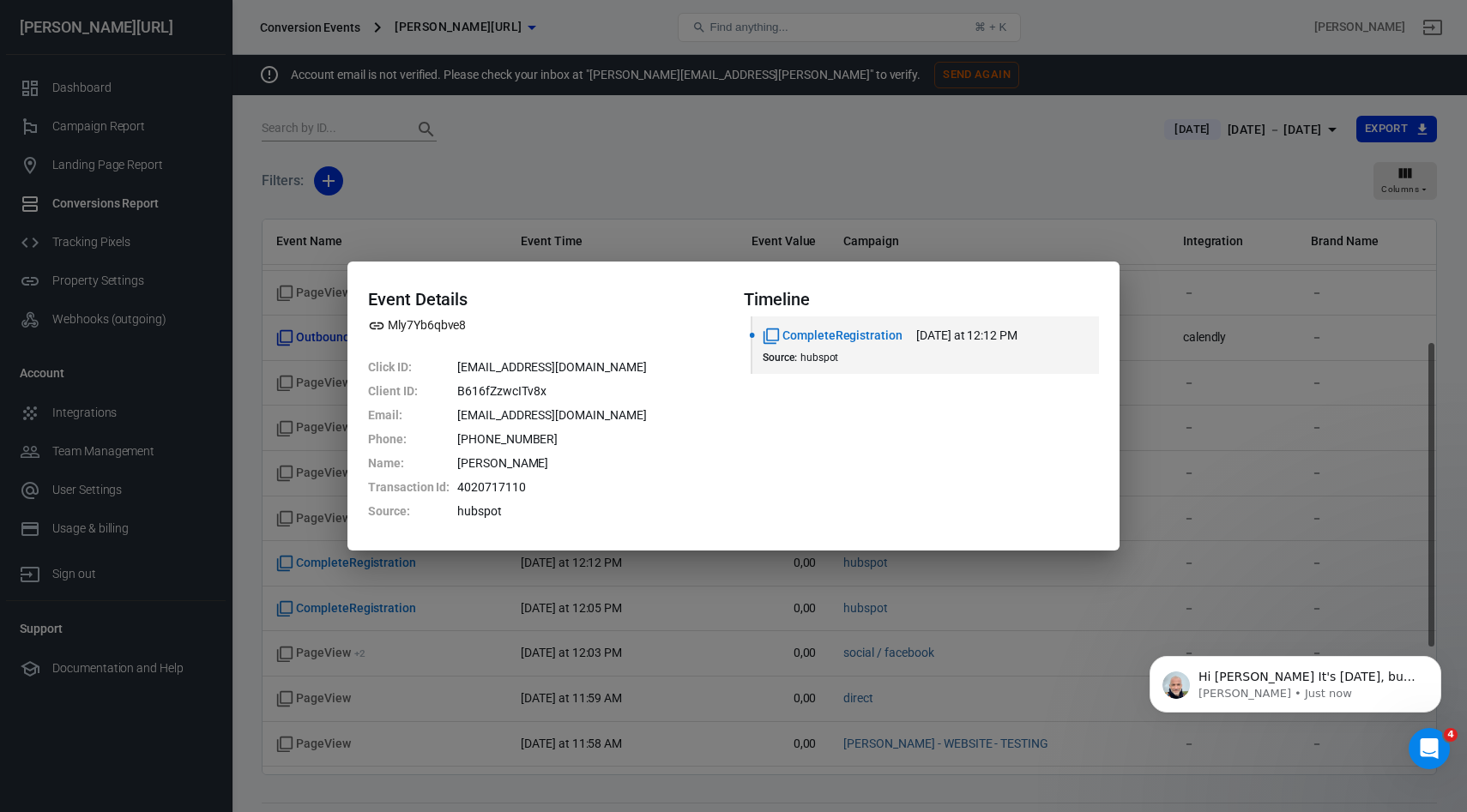
scroll to position [448, 0]
